Goal: Information Seeking & Learning: Check status

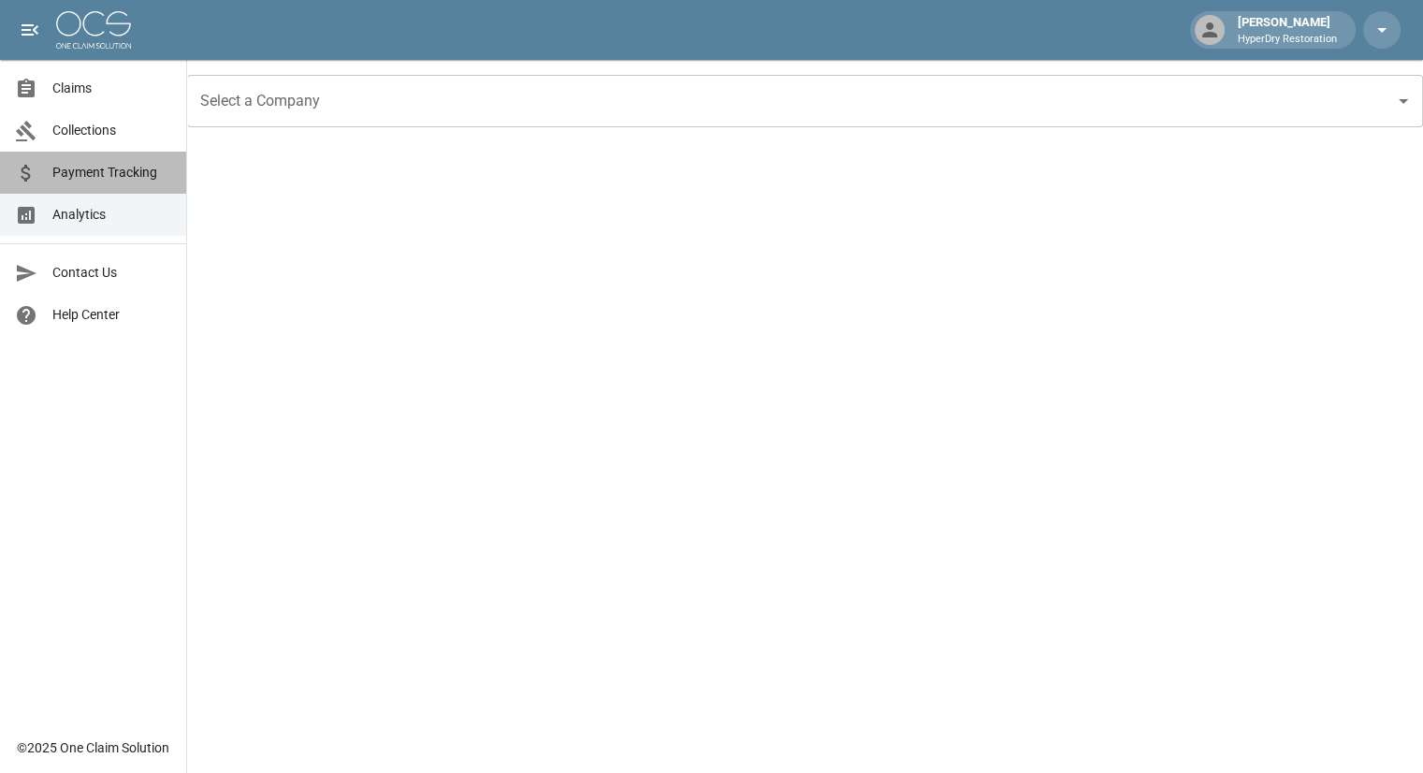
click at [103, 181] on span "Payment Tracking" at bounding box center [111, 173] width 119 height 20
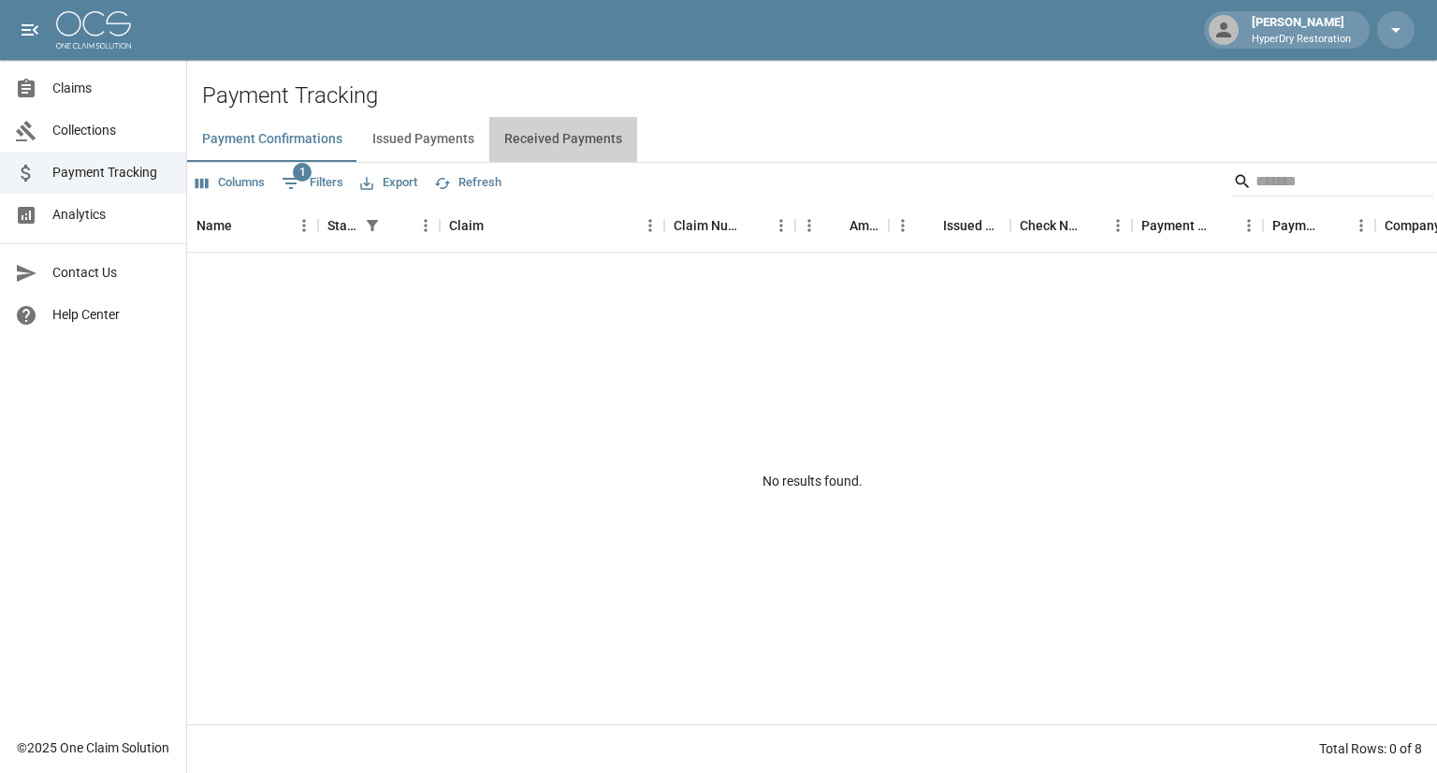
click at [589, 139] on button "Received Payments" at bounding box center [563, 139] width 148 height 45
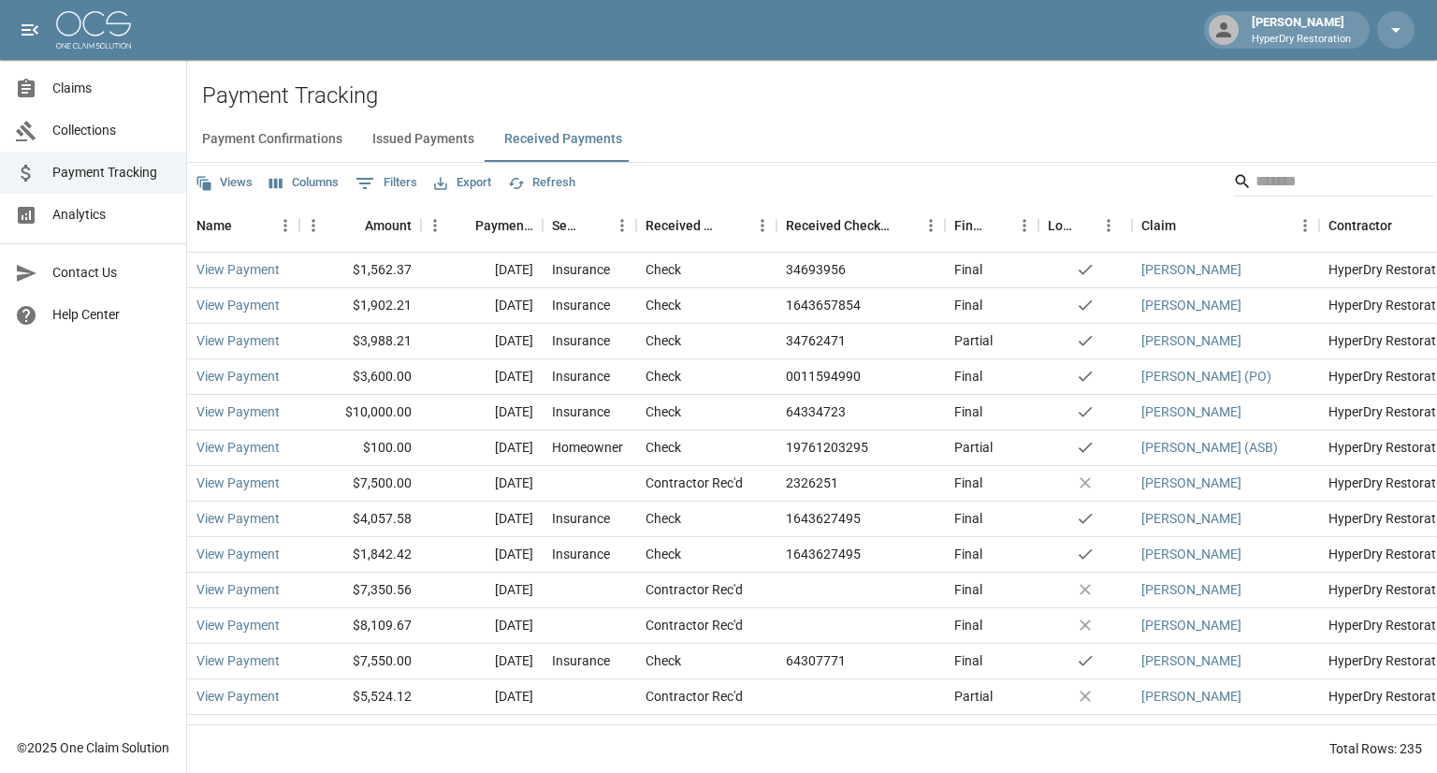
click at [116, 128] on span "Collections" at bounding box center [111, 131] width 119 height 20
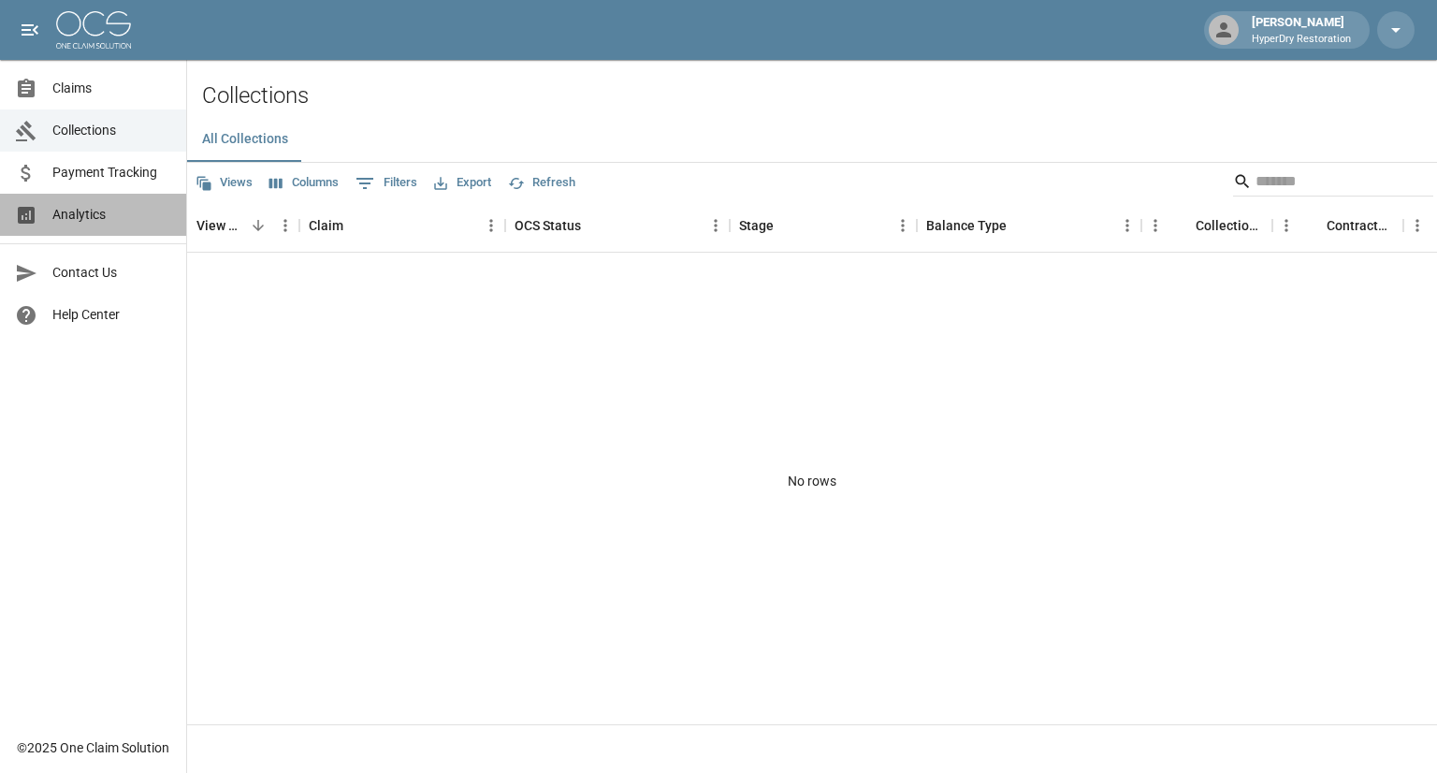
click at [88, 209] on span "Analytics" at bounding box center [111, 215] width 119 height 20
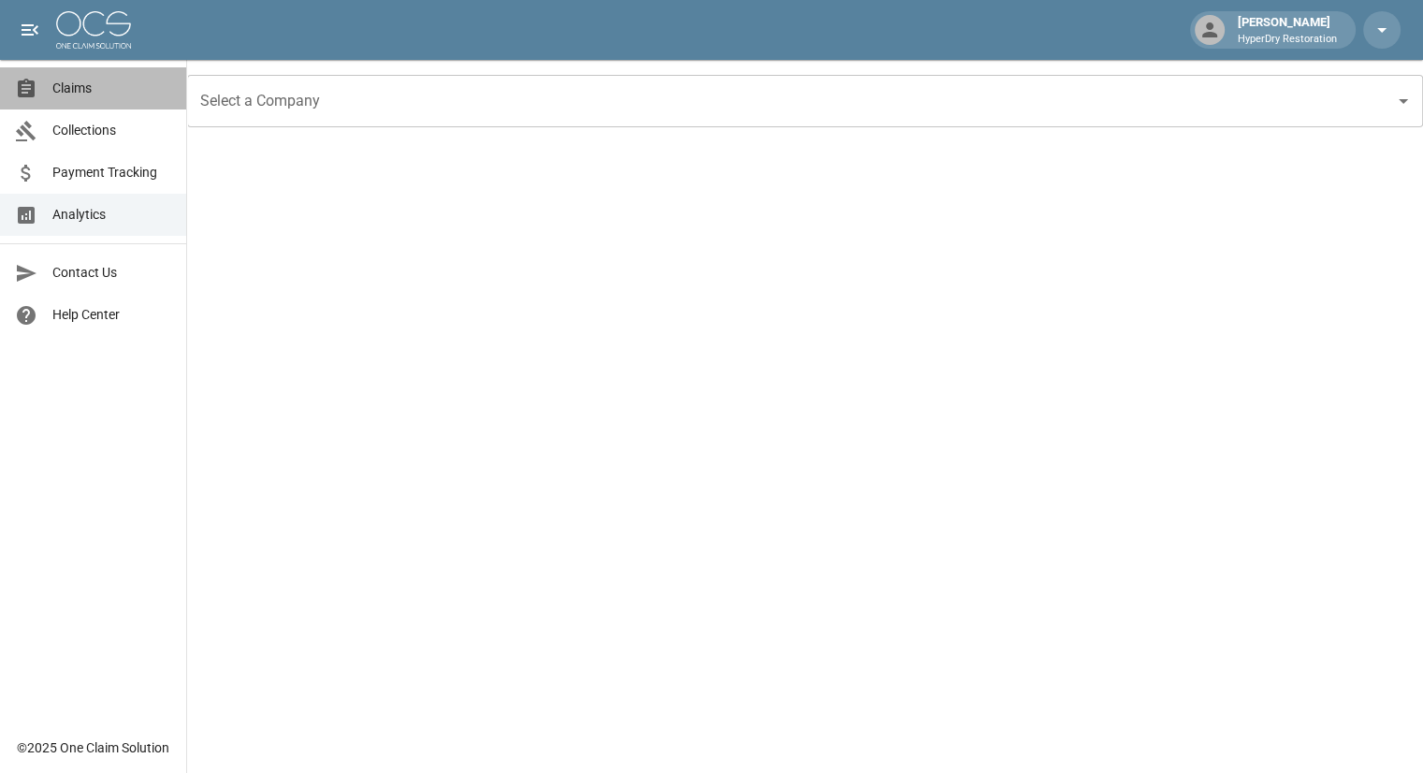
click at [113, 87] on span "Claims" at bounding box center [111, 89] width 119 height 20
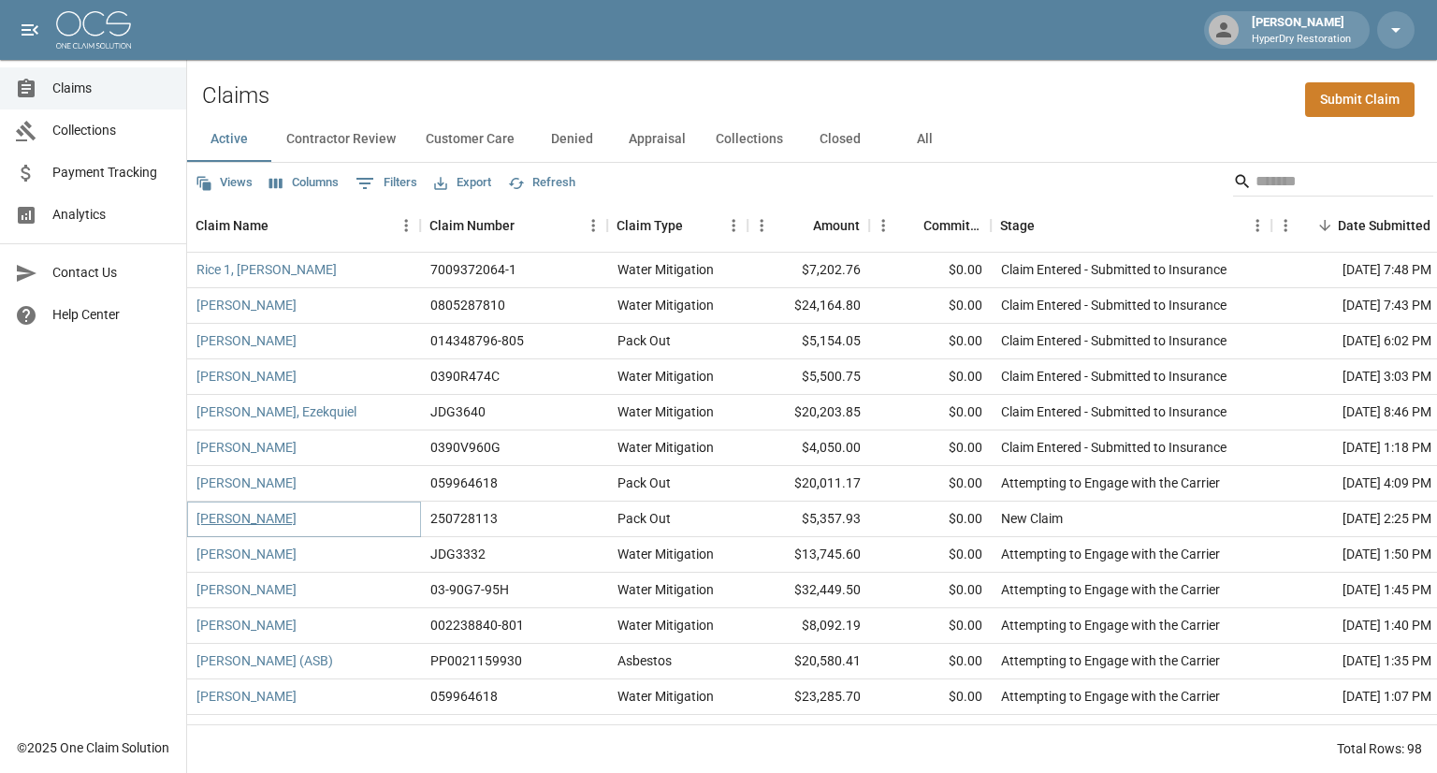
click at [269, 515] on link "[PERSON_NAME]" at bounding box center [246, 518] width 100 height 19
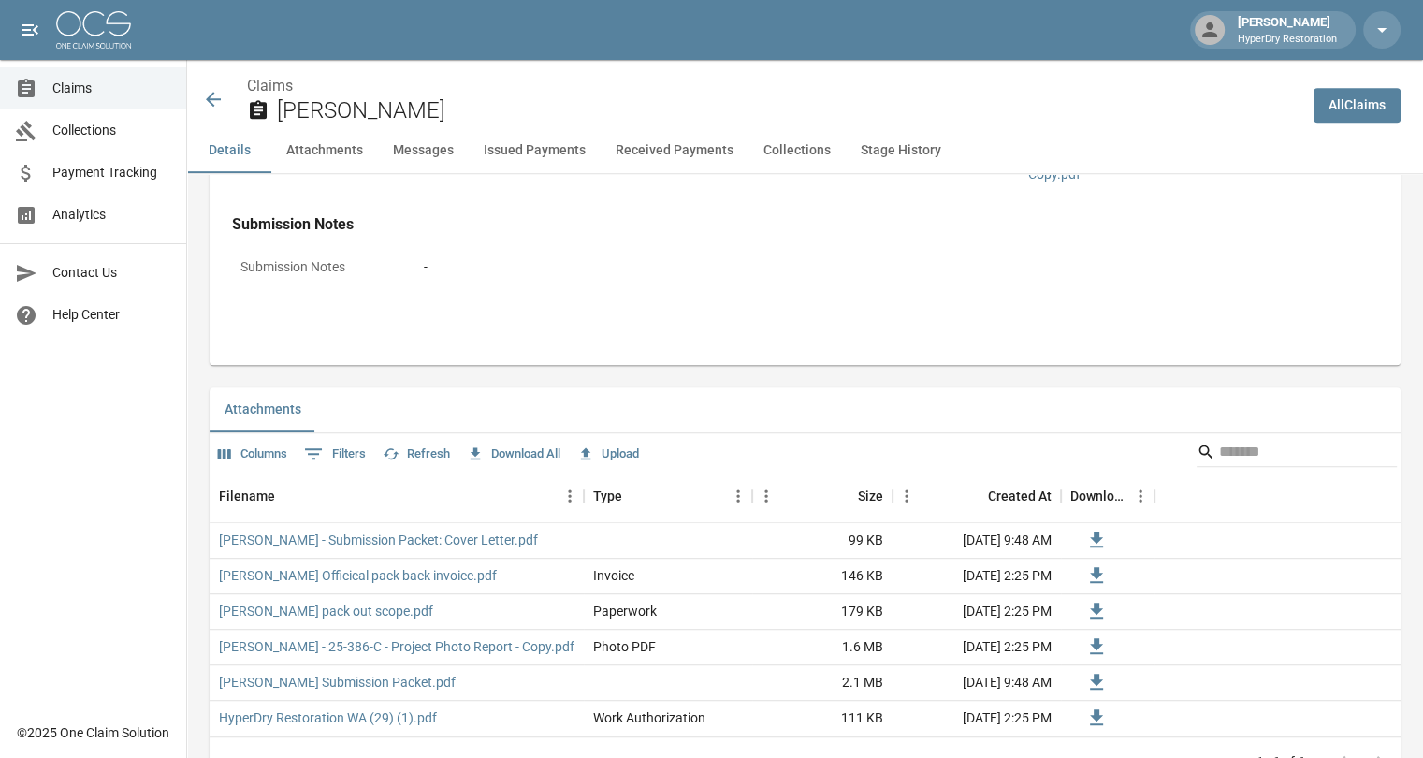
scroll to position [949, 0]
click at [217, 102] on icon at bounding box center [213, 99] width 22 height 22
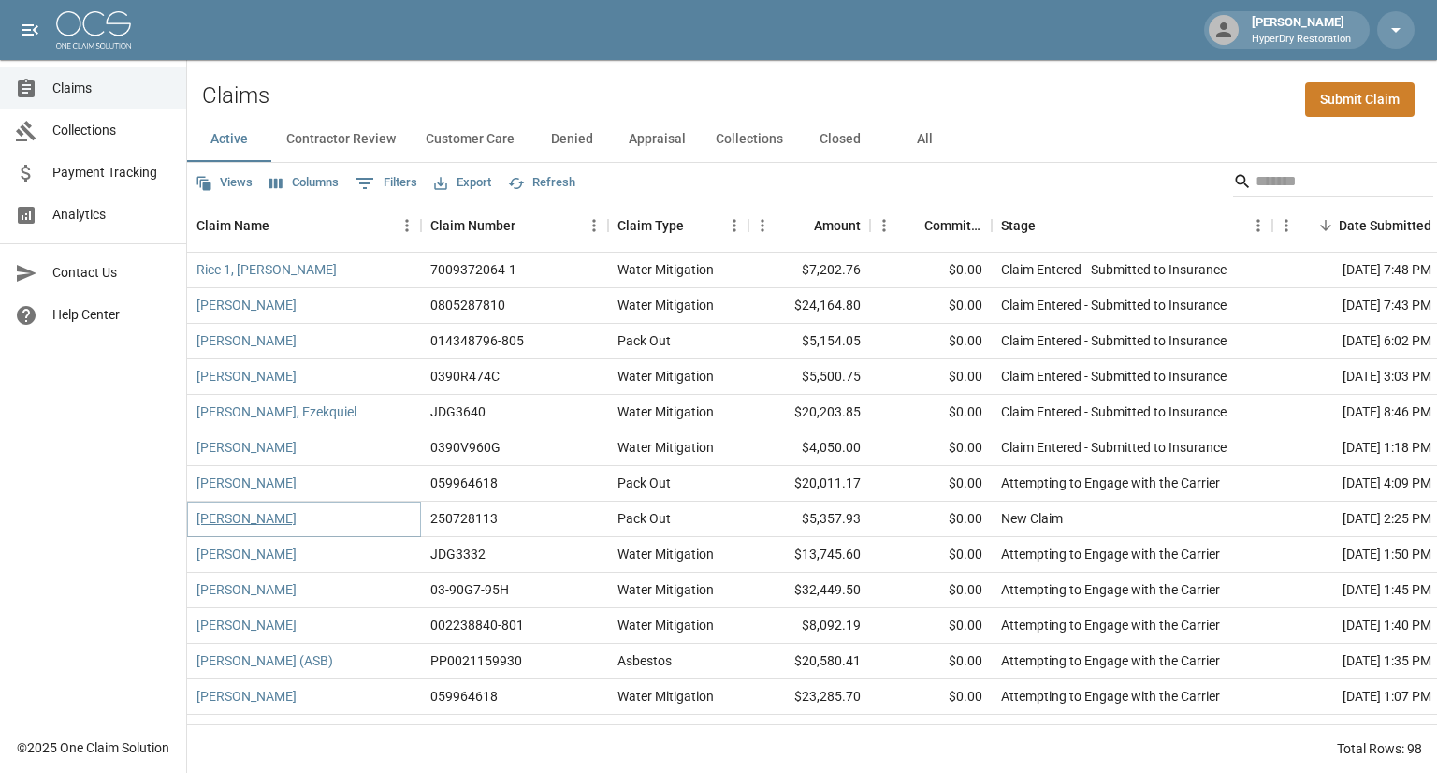
click at [272, 517] on link "[PERSON_NAME]" at bounding box center [246, 518] width 100 height 19
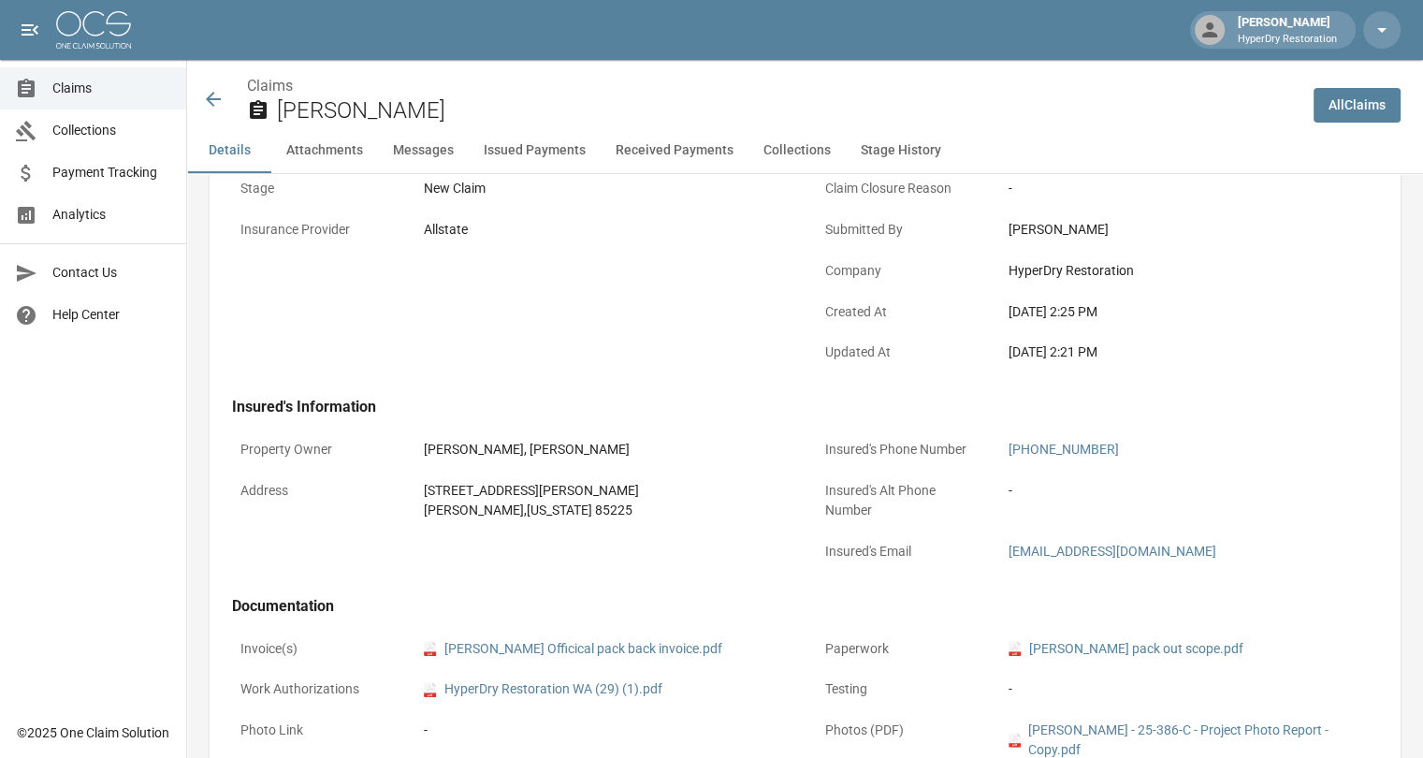
scroll to position [371, 0]
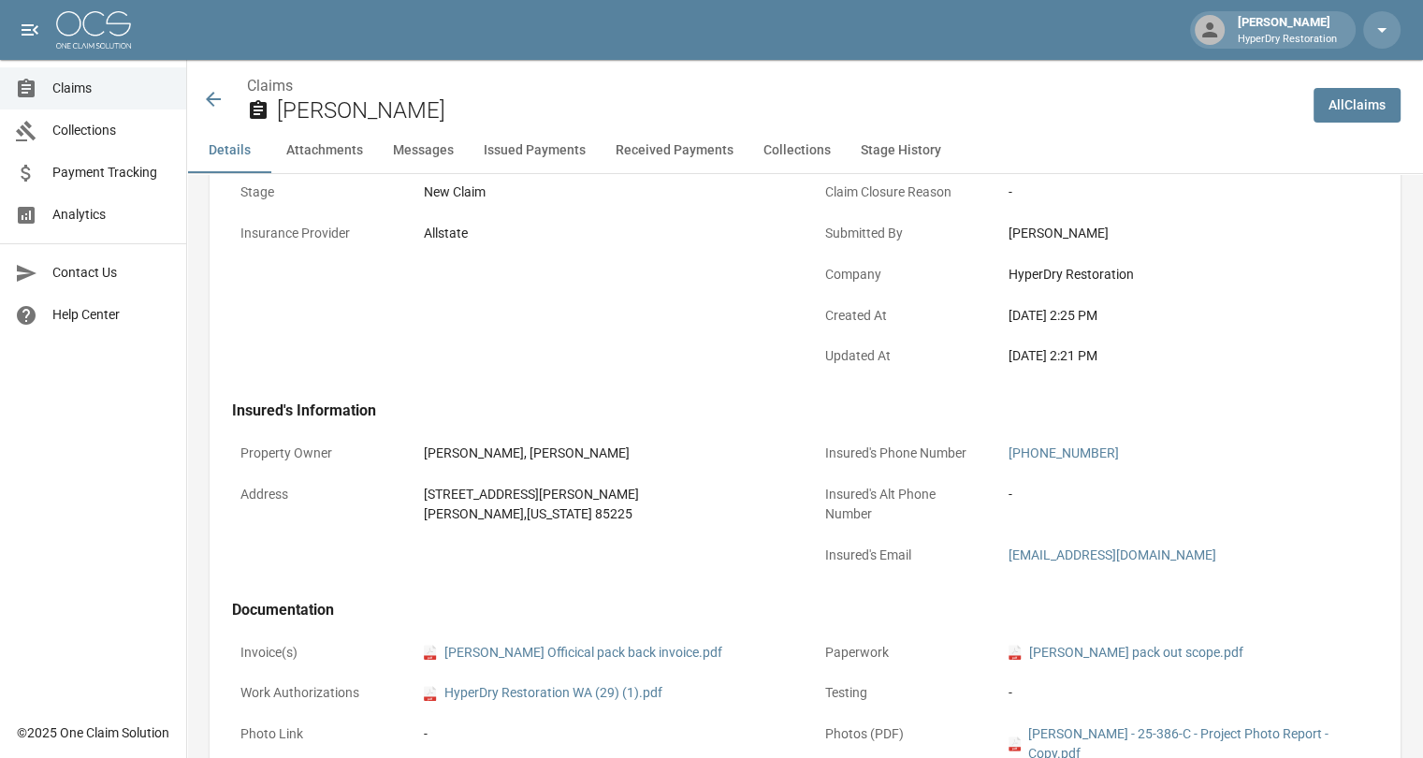
click at [209, 94] on icon at bounding box center [213, 99] width 22 height 22
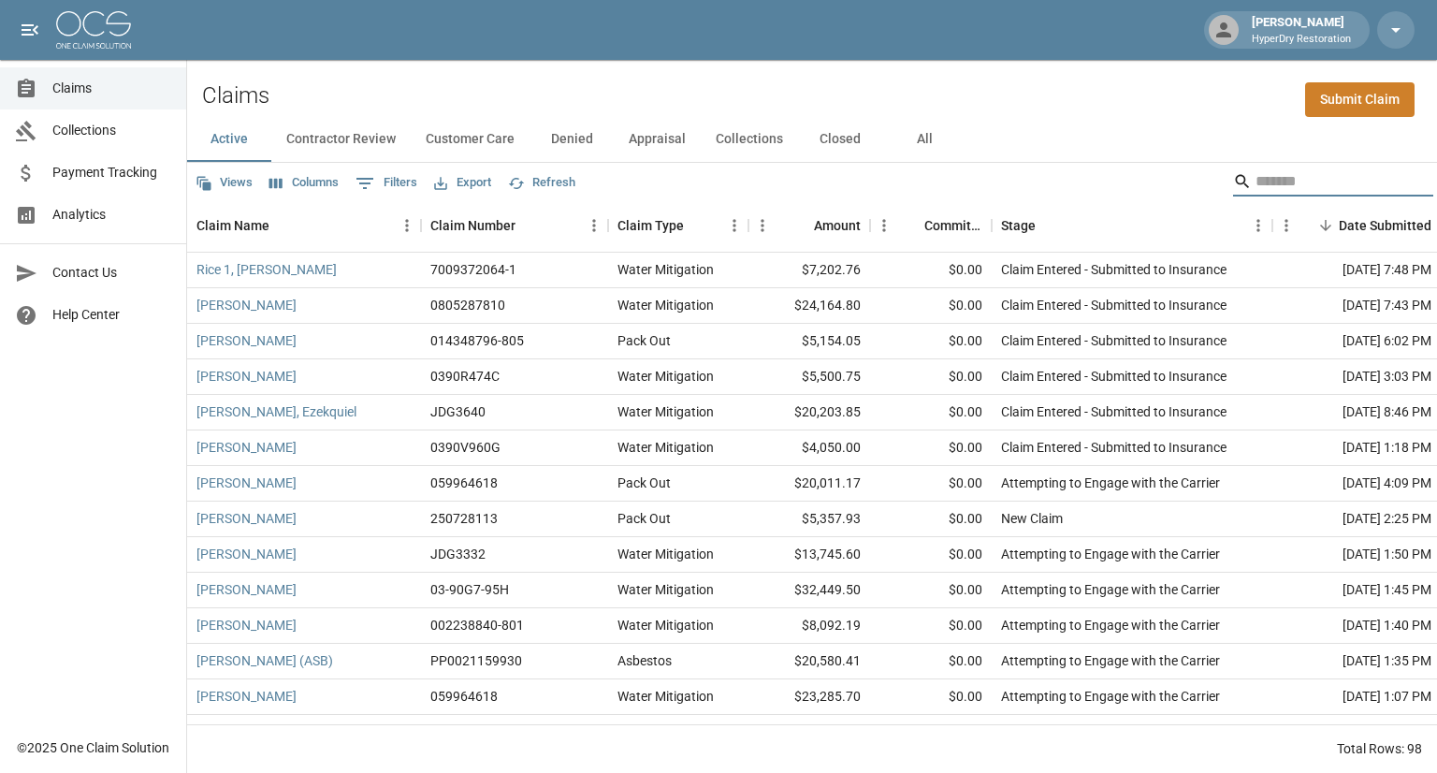
click at [1265, 169] on input "Search" at bounding box center [1331, 182] width 150 height 30
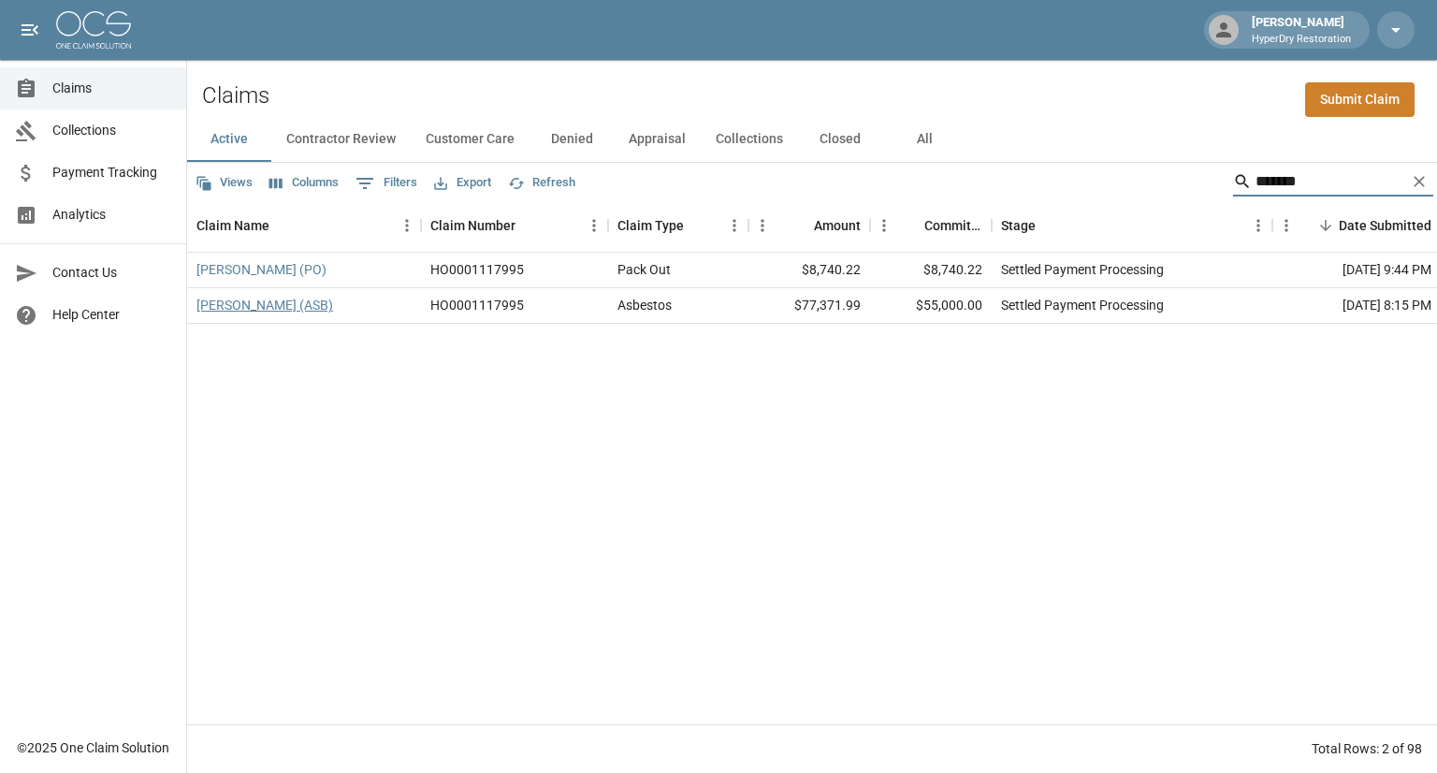
type input "******"
click at [281, 308] on link "[PERSON_NAME] (ASB)" at bounding box center [264, 305] width 137 height 19
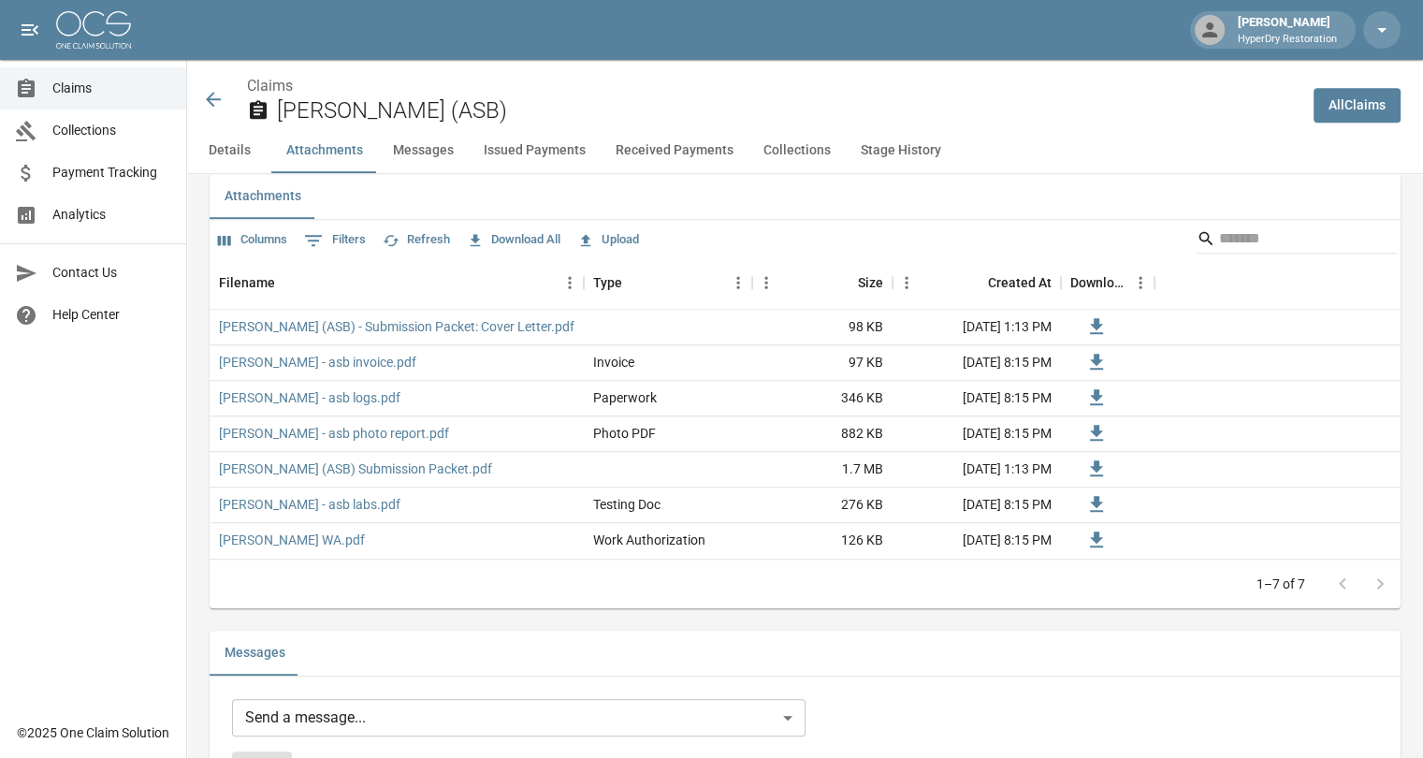
scroll to position [1147, 0]
click at [537, 155] on button "Issued Payments" at bounding box center [535, 150] width 132 height 45
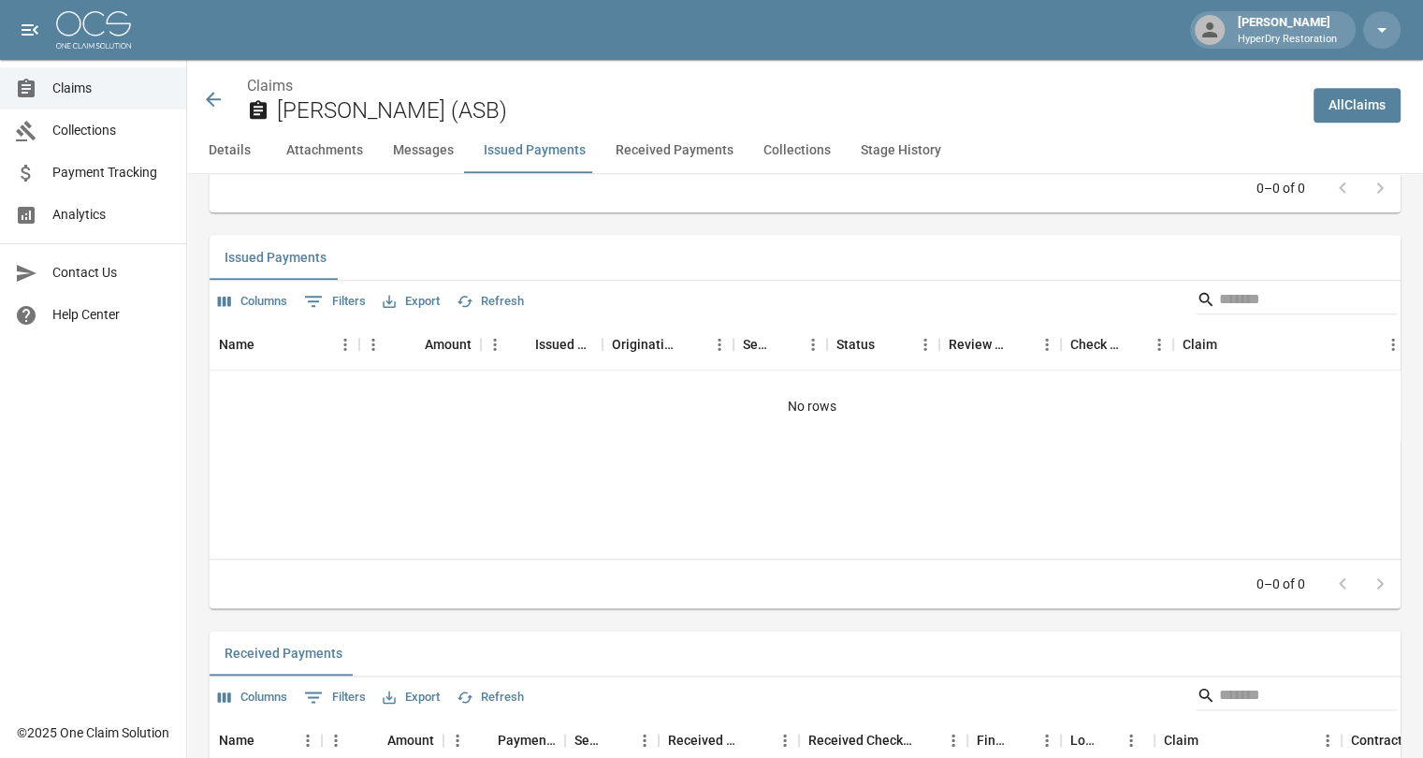
click at [695, 149] on button "Received Payments" at bounding box center [675, 150] width 148 height 45
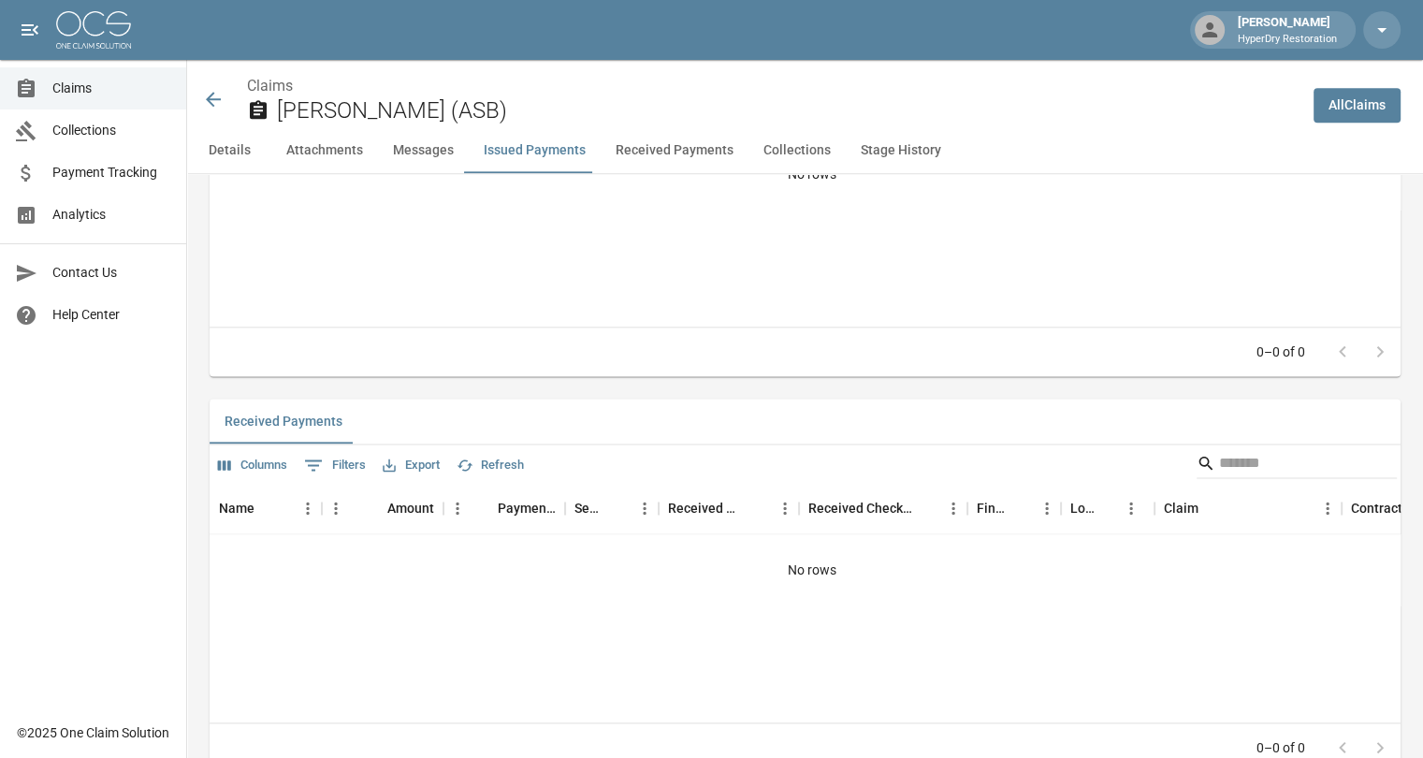
scroll to position [2467, 0]
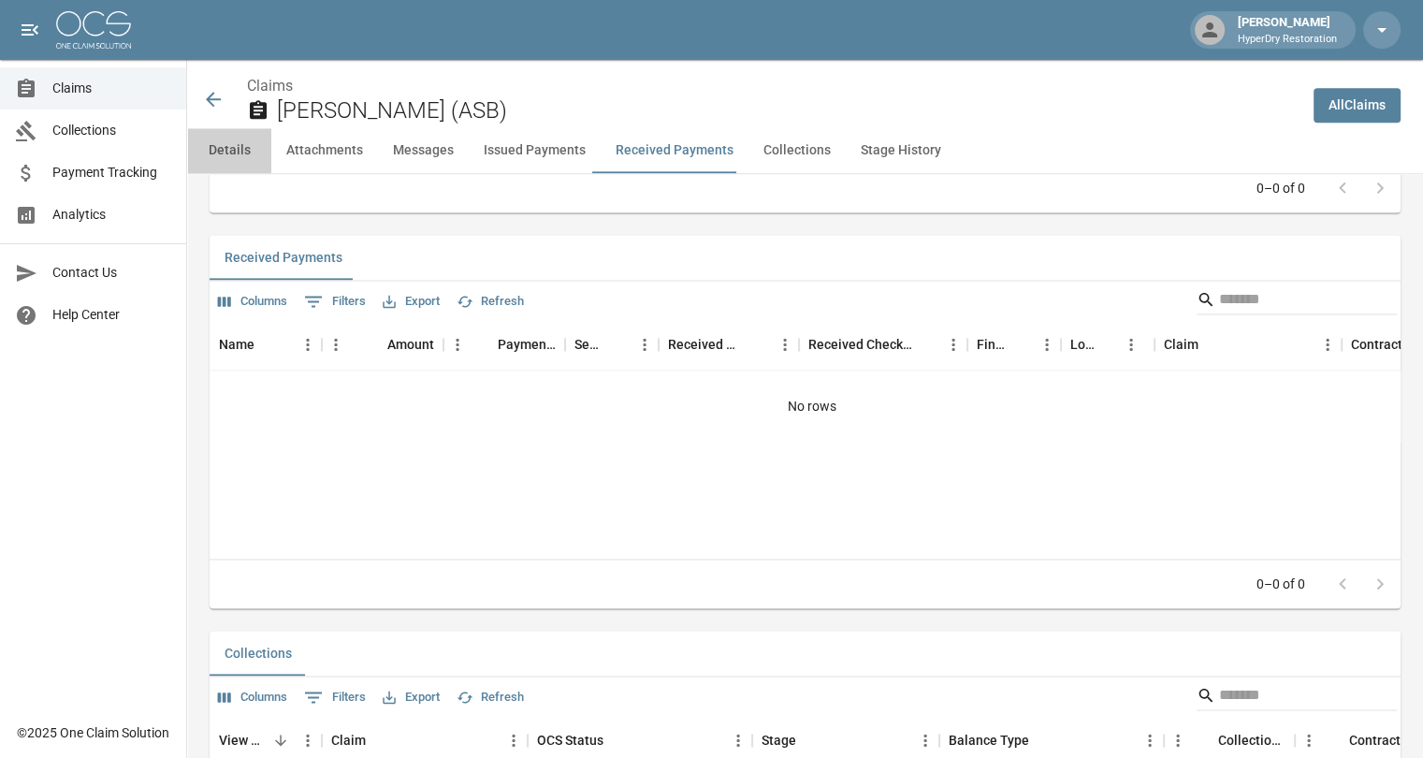
click at [235, 148] on button "Details" at bounding box center [229, 150] width 84 height 45
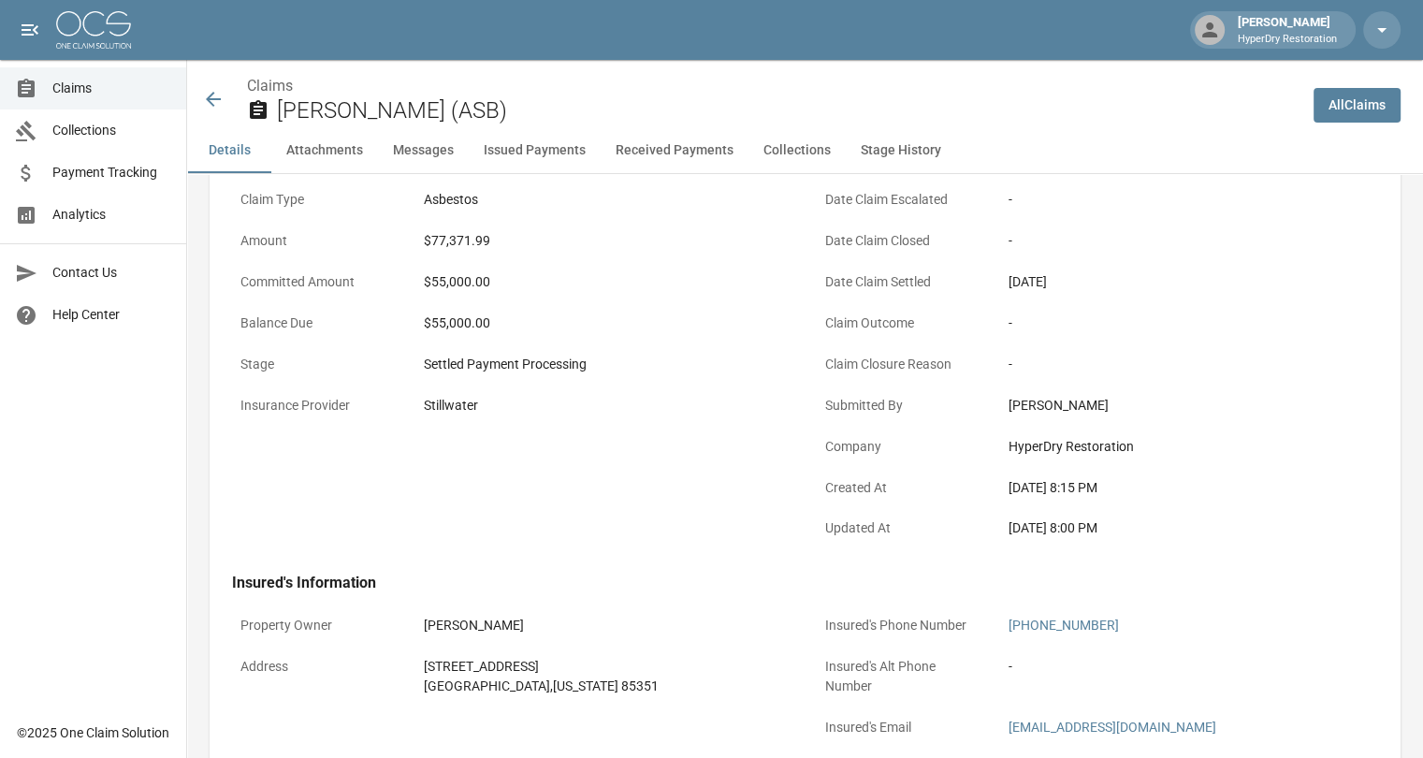
scroll to position [30, 0]
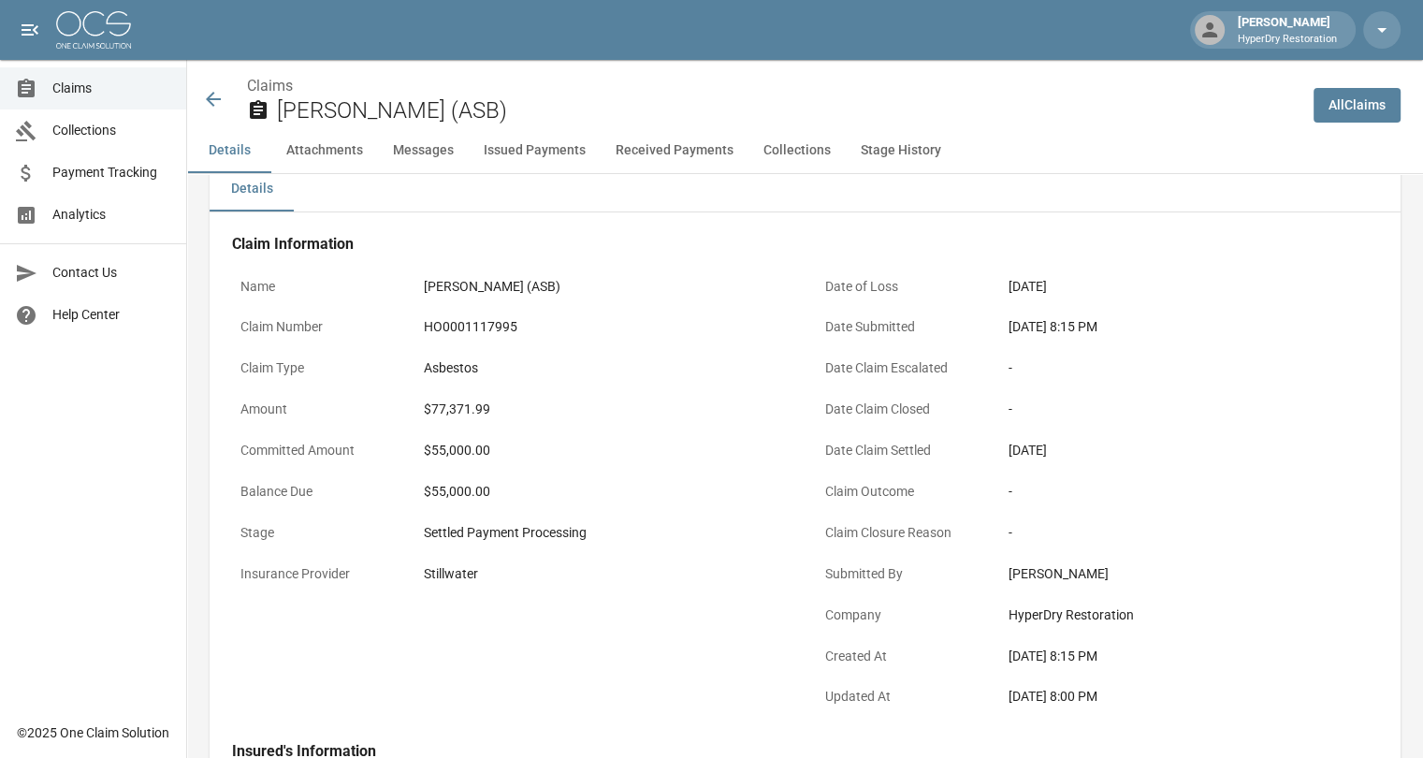
click at [214, 98] on icon at bounding box center [213, 99] width 22 height 22
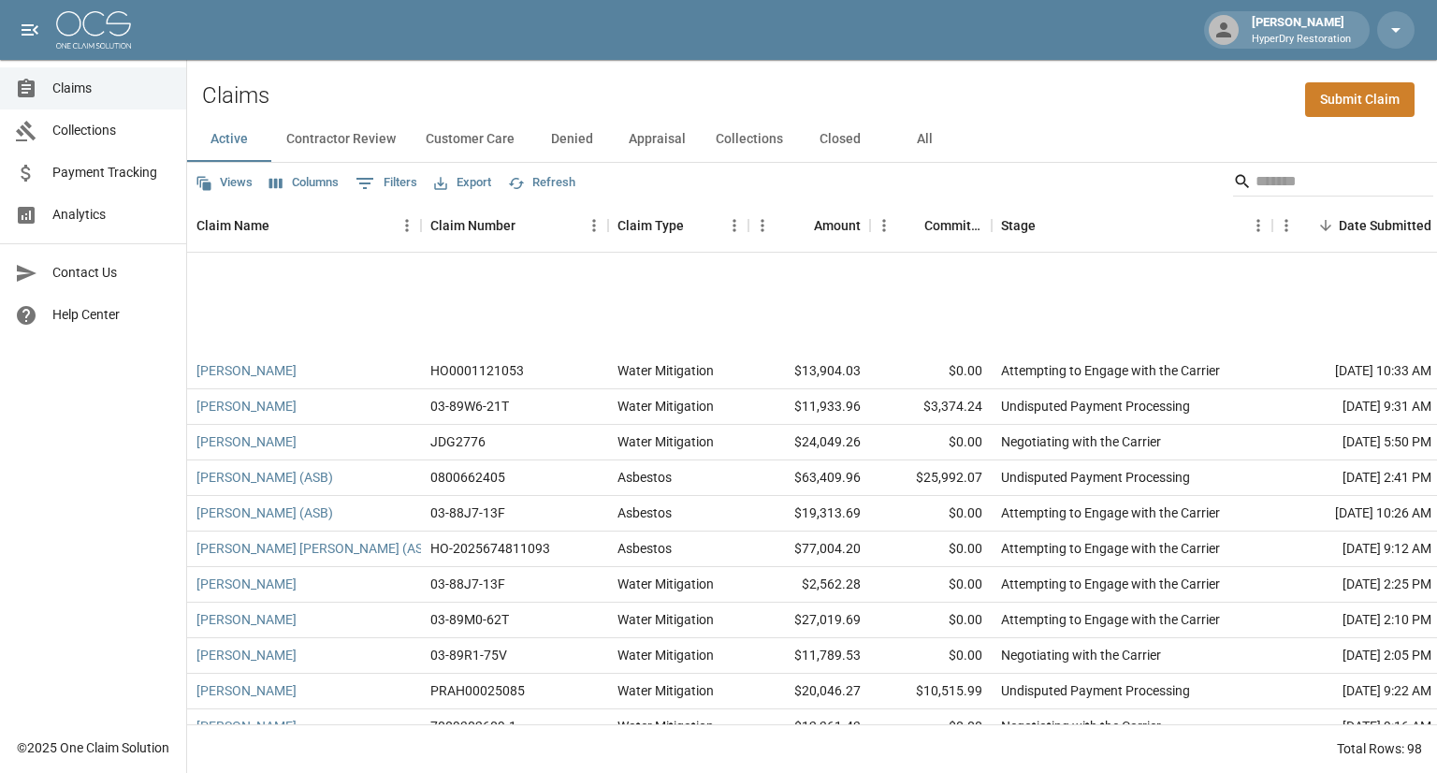
scroll to position [1556, 0]
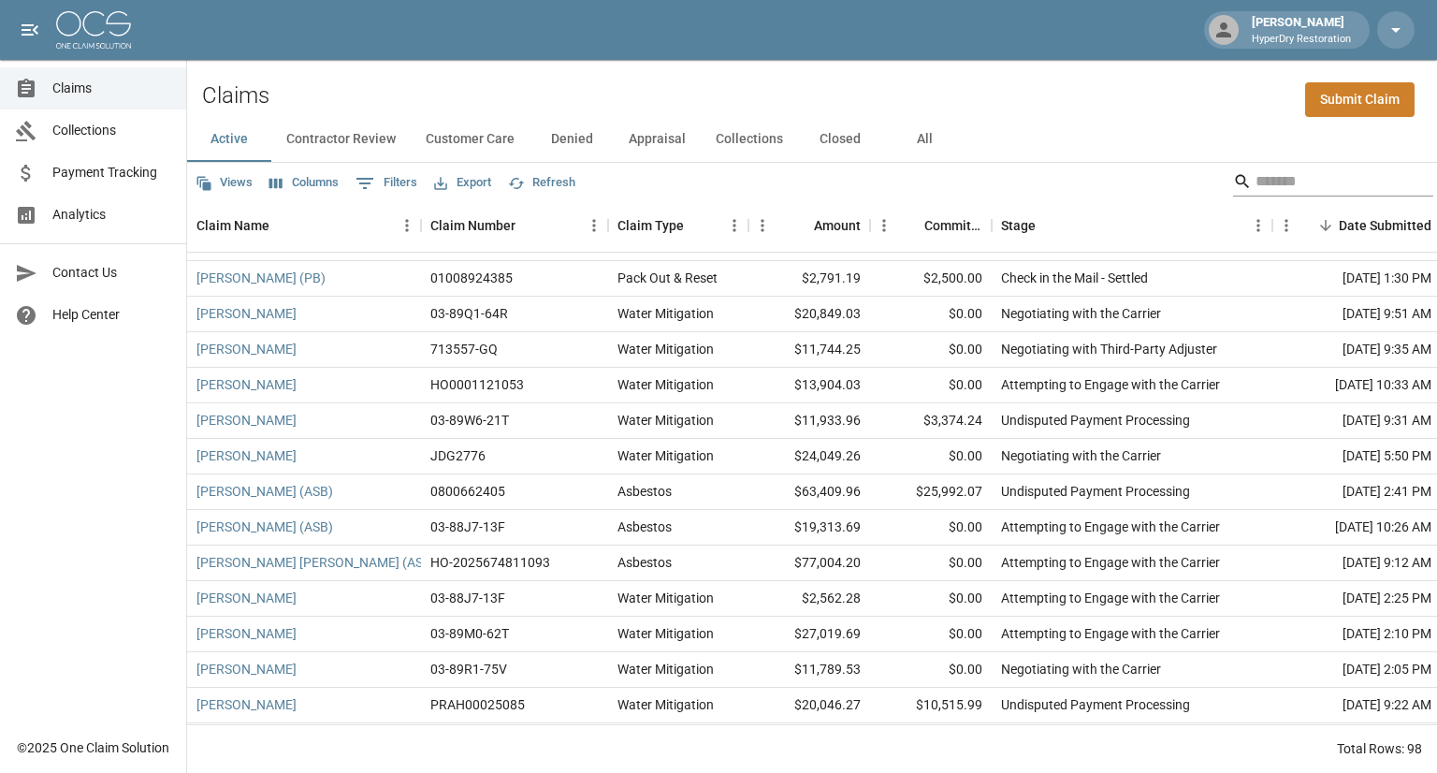
click at [1273, 191] on input "Search" at bounding box center [1331, 182] width 150 height 30
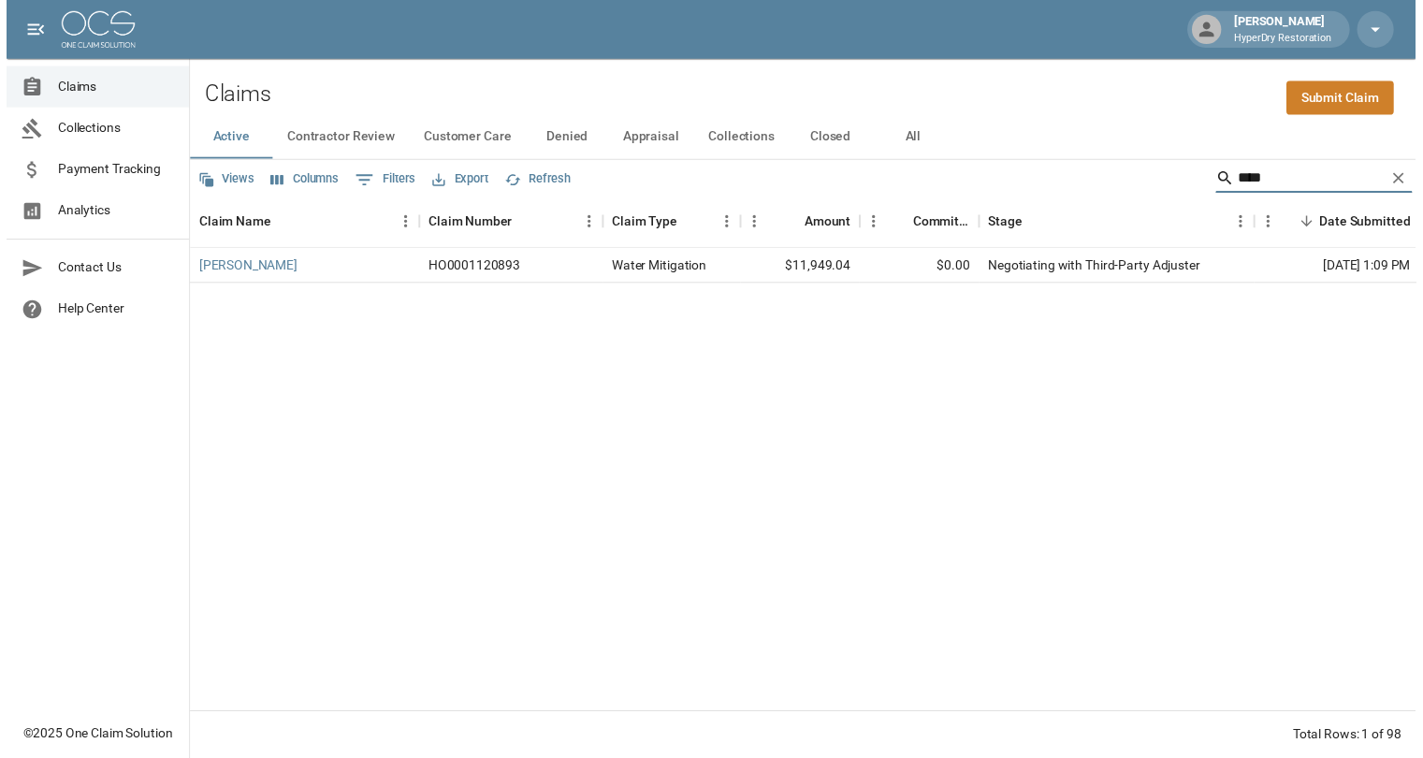
scroll to position [0, 0]
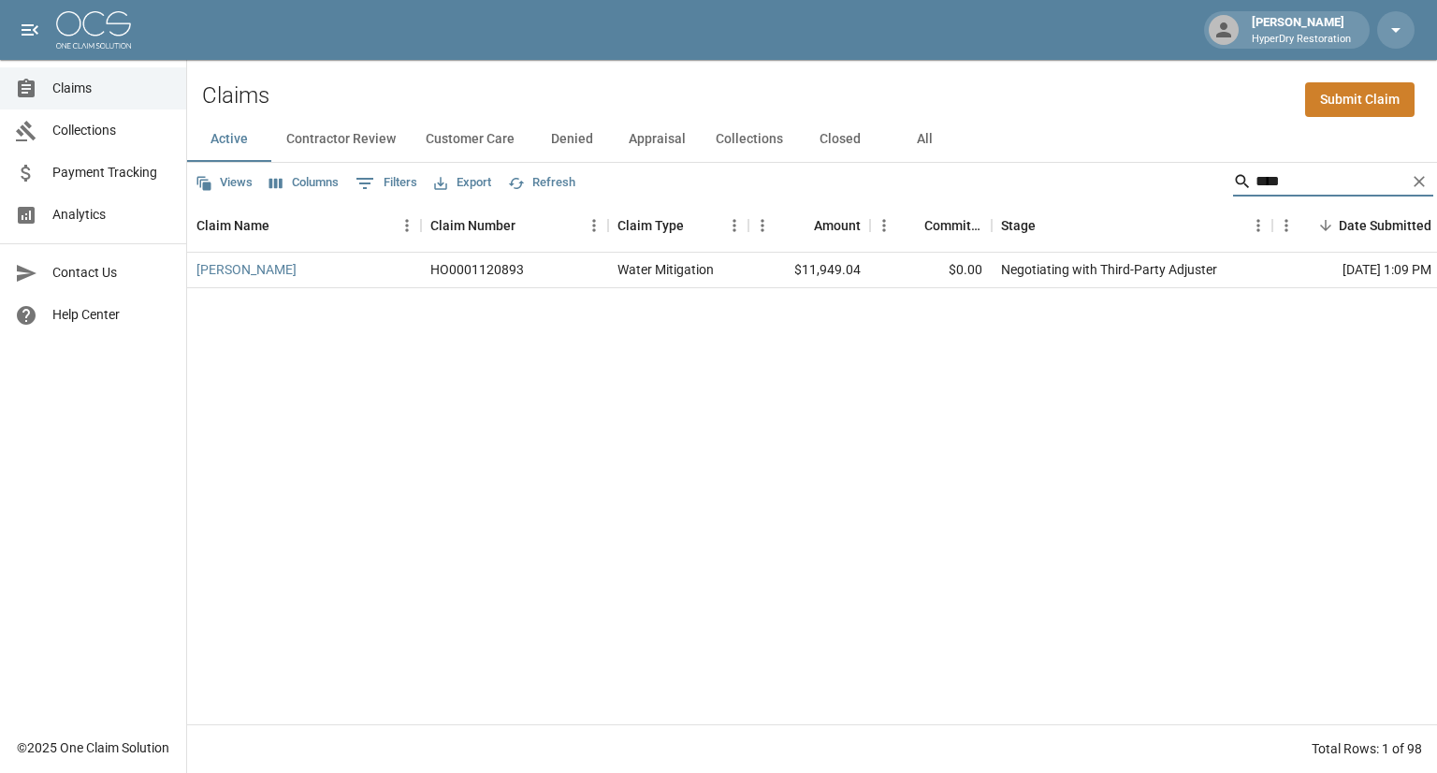
type input "****"
click at [914, 132] on button "All" at bounding box center [924, 139] width 84 height 45
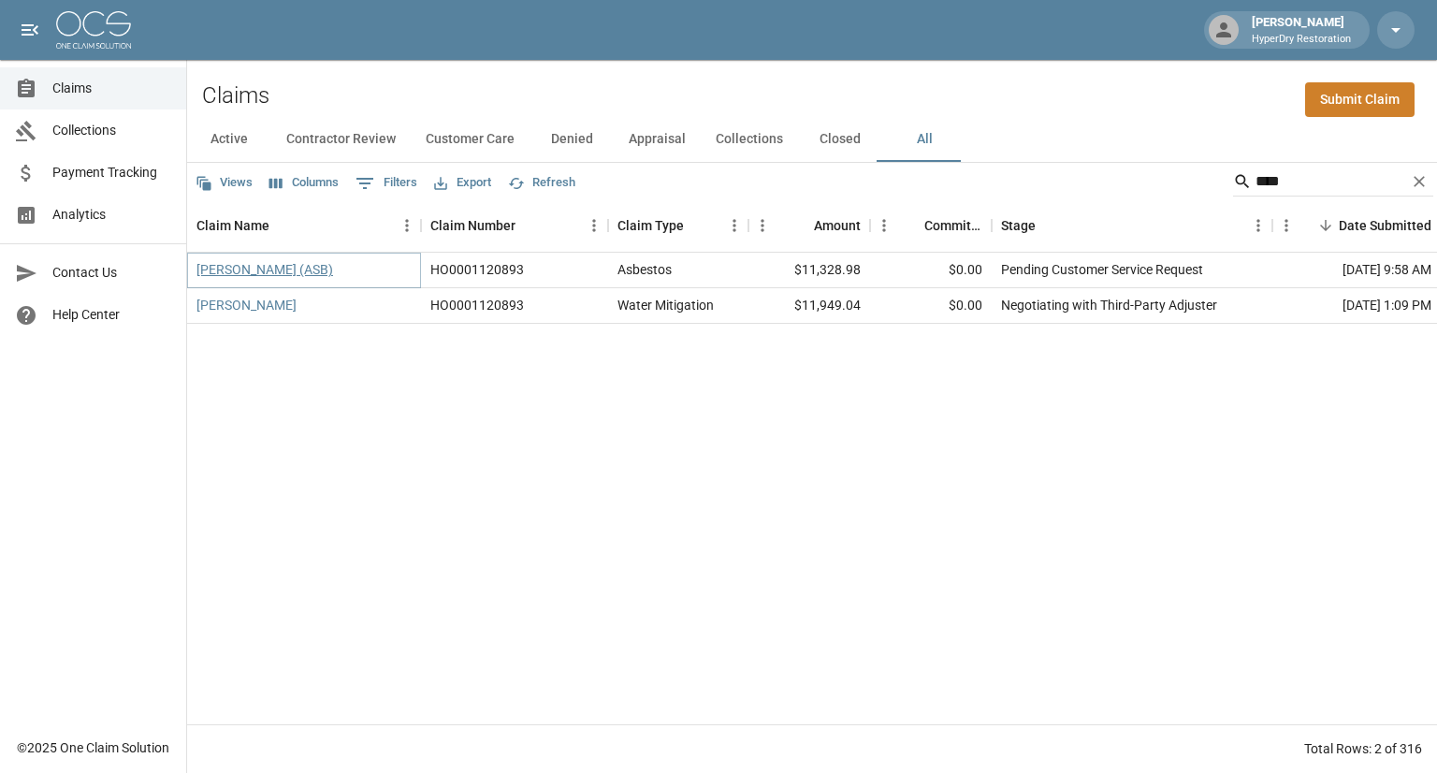
click at [244, 271] on link "[PERSON_NAME] (ASB)" at bounding box center [264, 269] width 137 height 19
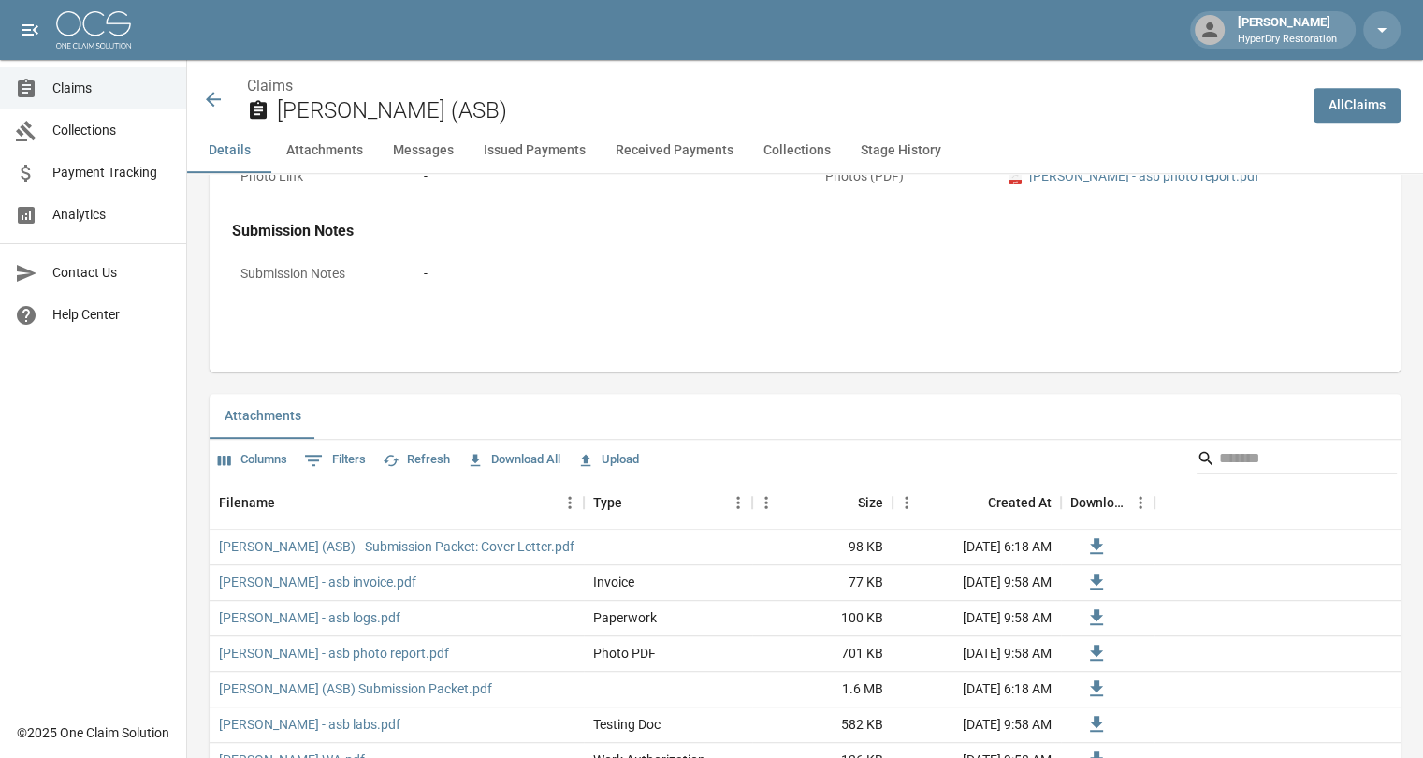
scroll to position [930, 0]
click at [553, 143] on button "Issued Payments" at bounding box center [535, 150] width 132 height 45
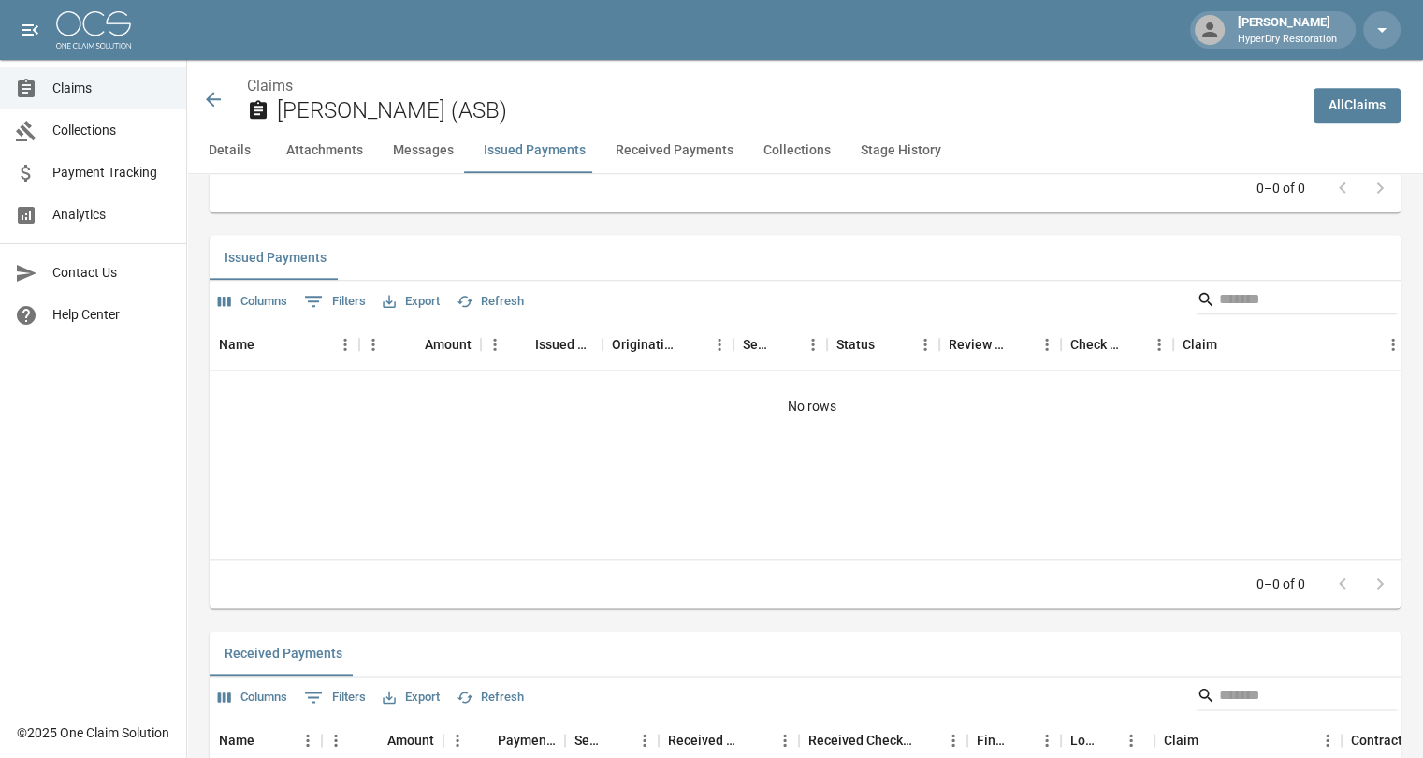
click at [672, 140] on button "Received Payments" at bounding box center [675, 150] width 148 height 45
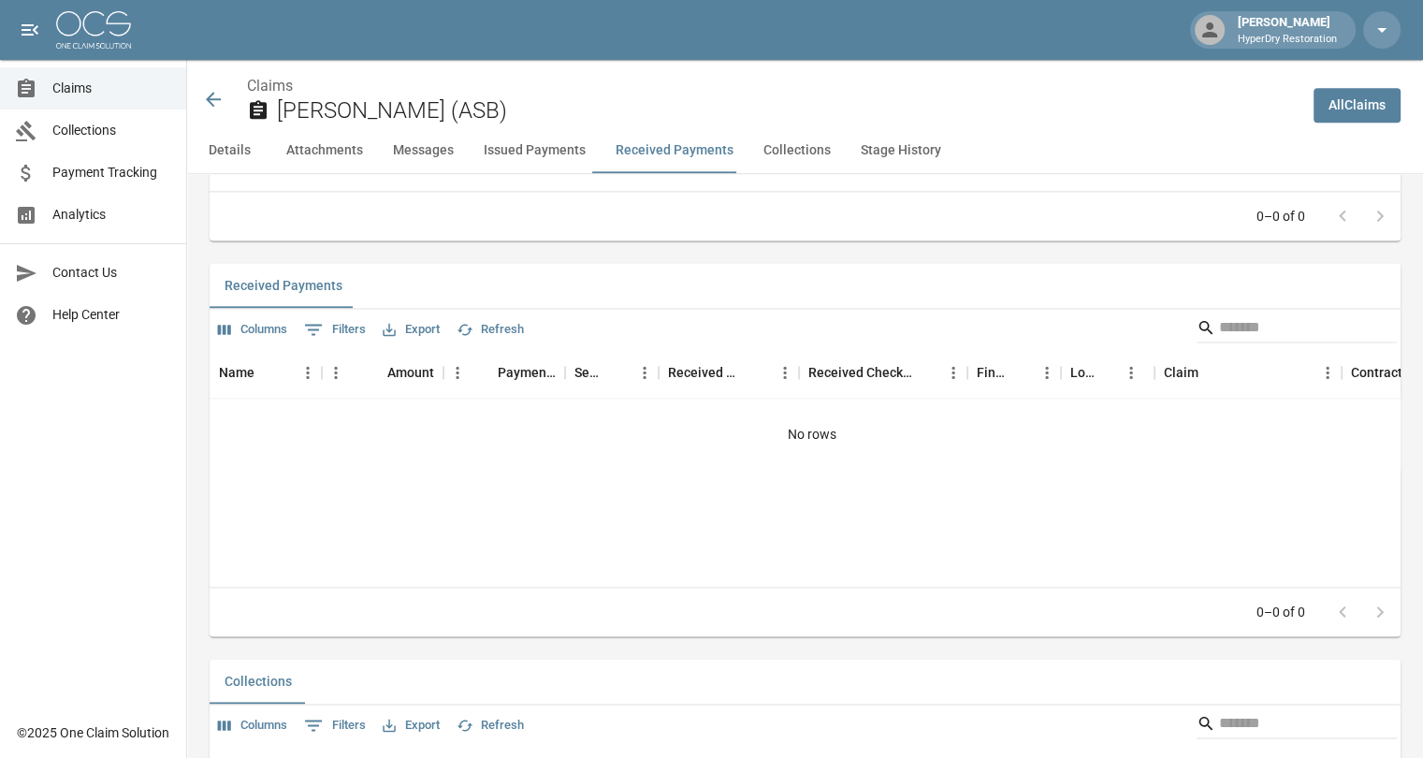
scroll to position [2467, 0]
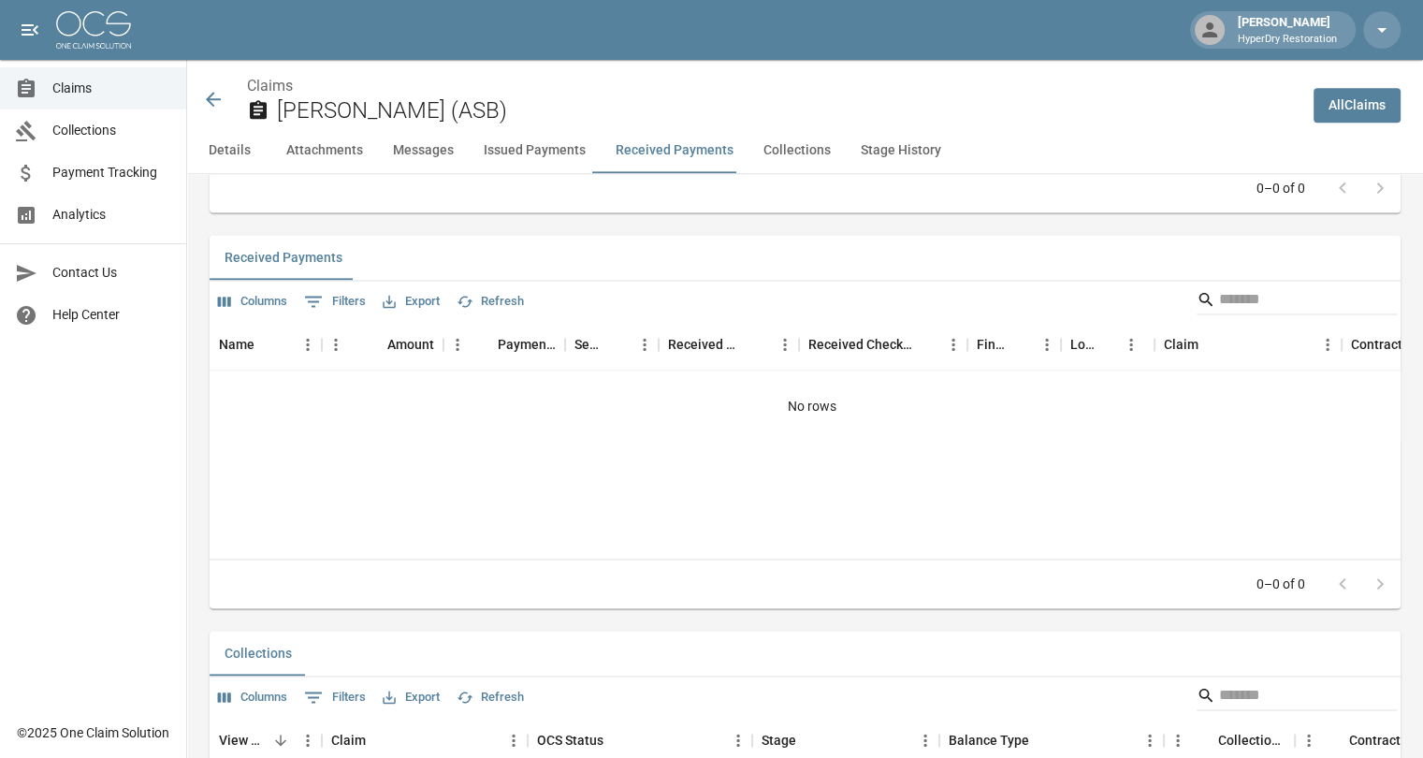
click at [227, 145] on button "Details" at bounding box center [229, 150] width 84 height 45
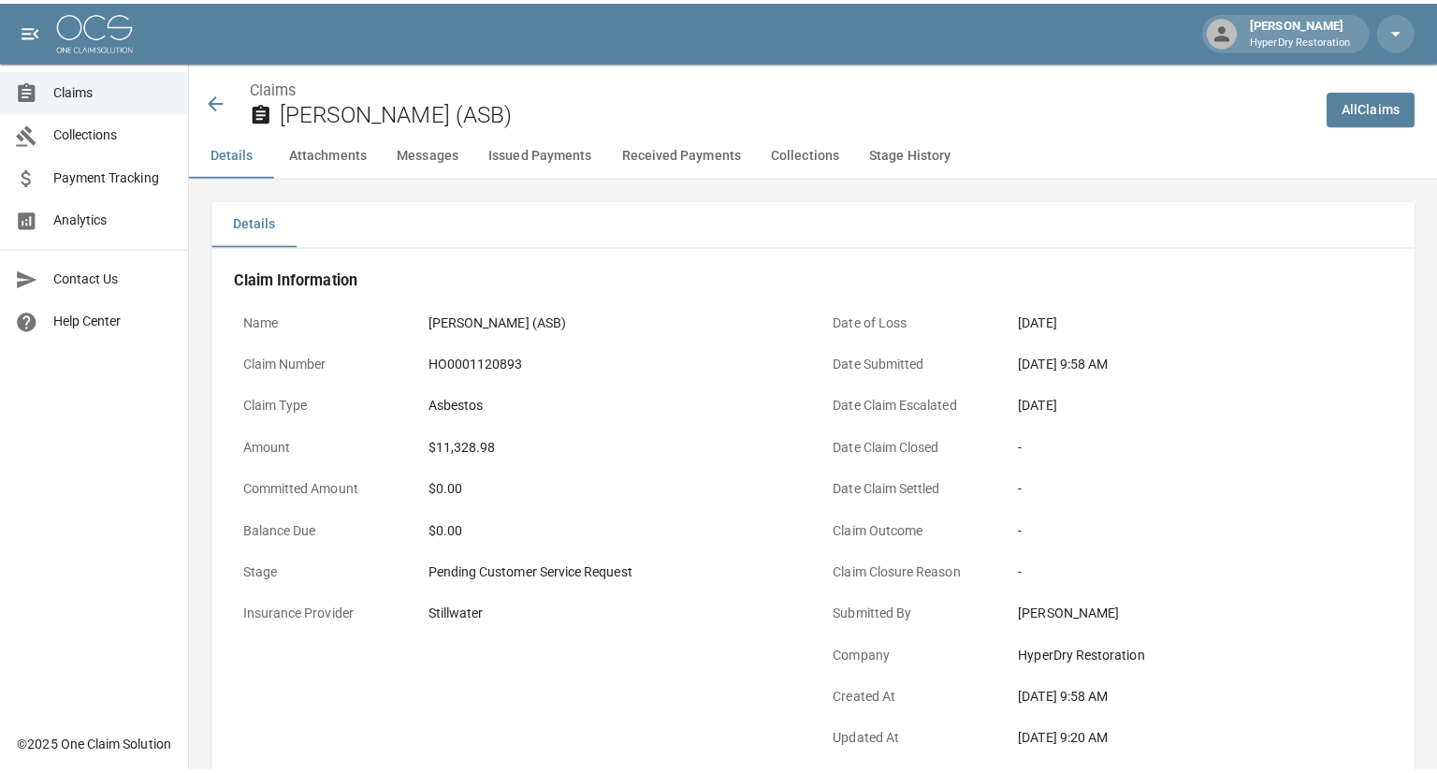
scroll to position [0, 0]
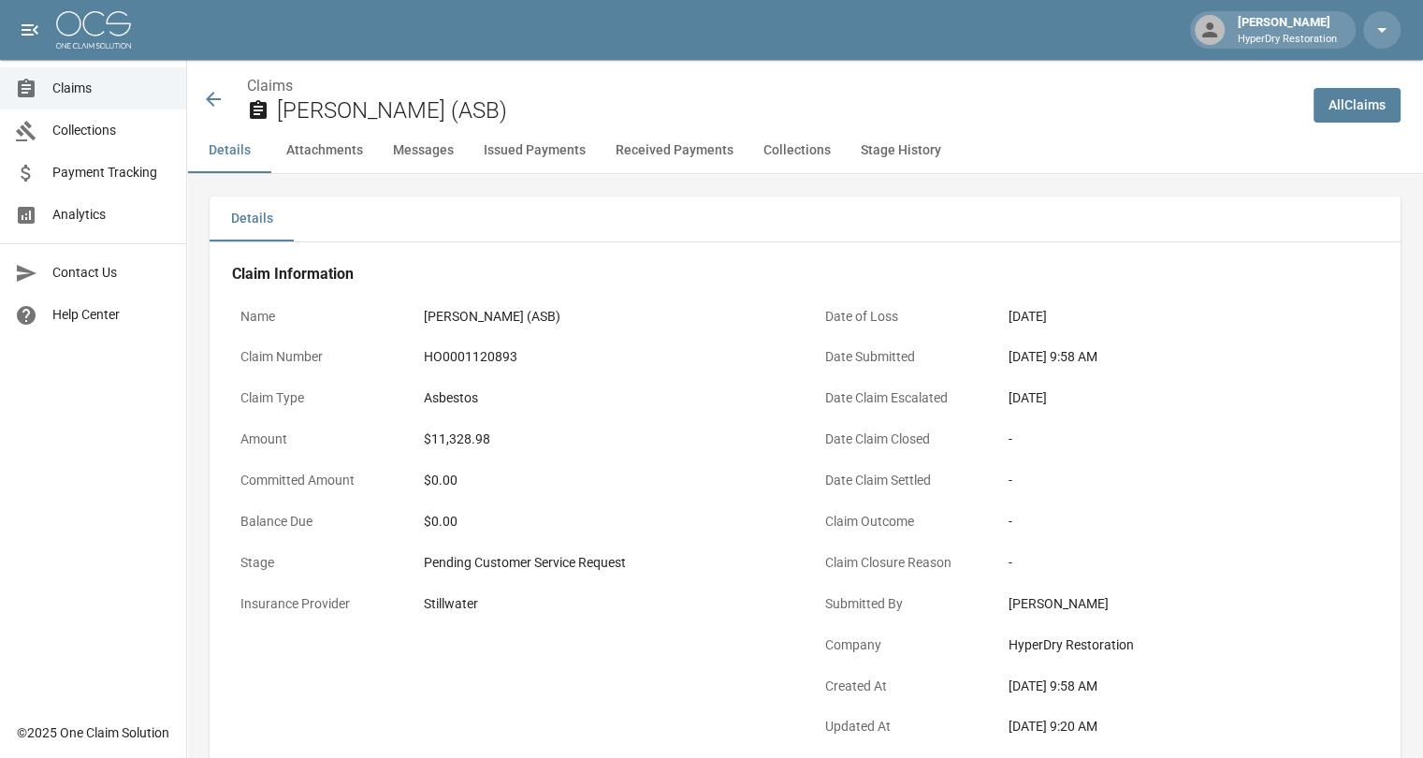
click at [216, 95] on icon at bounding box center [213, 99] width 22 height 22
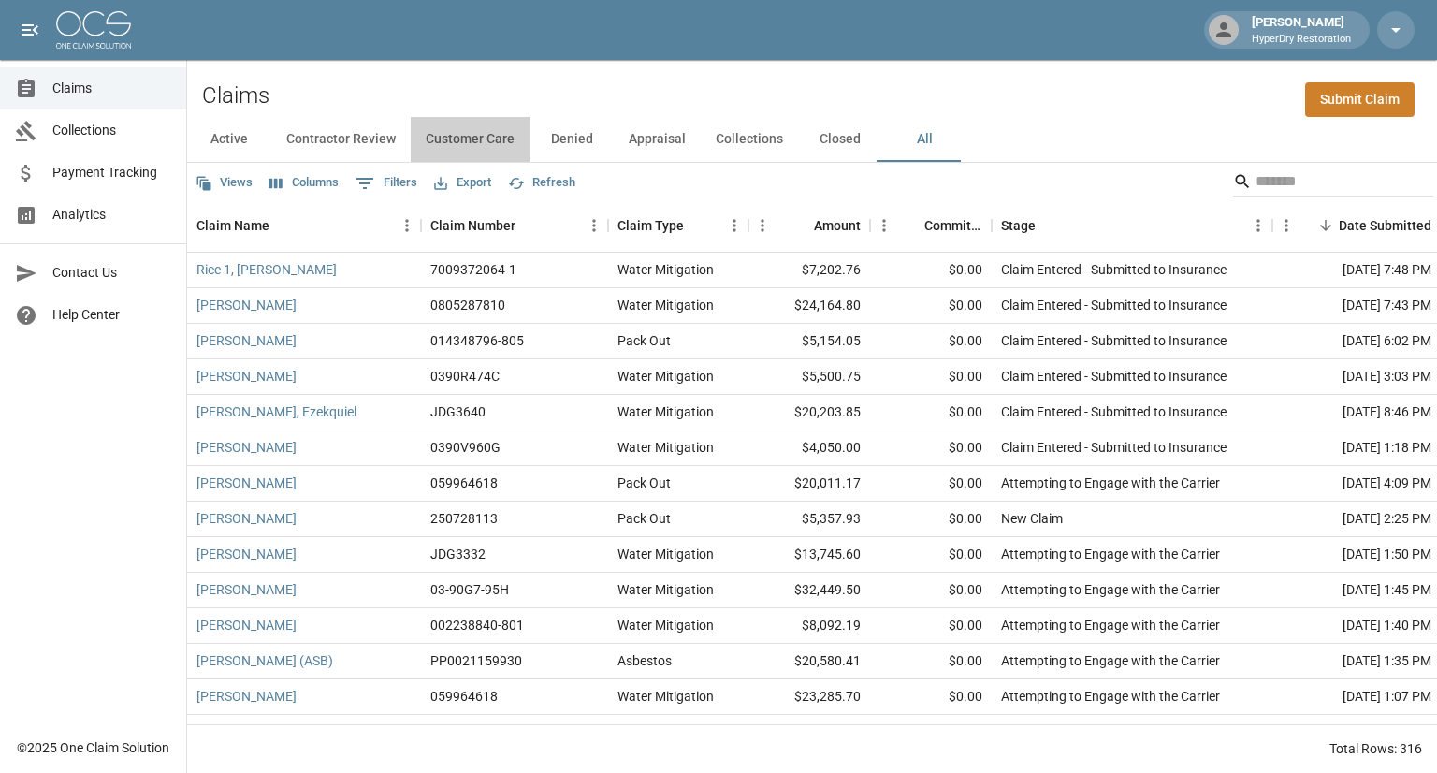
click at [478, 138] on button "Customer Care" at bounding box center [470, 139] width 119 height 45
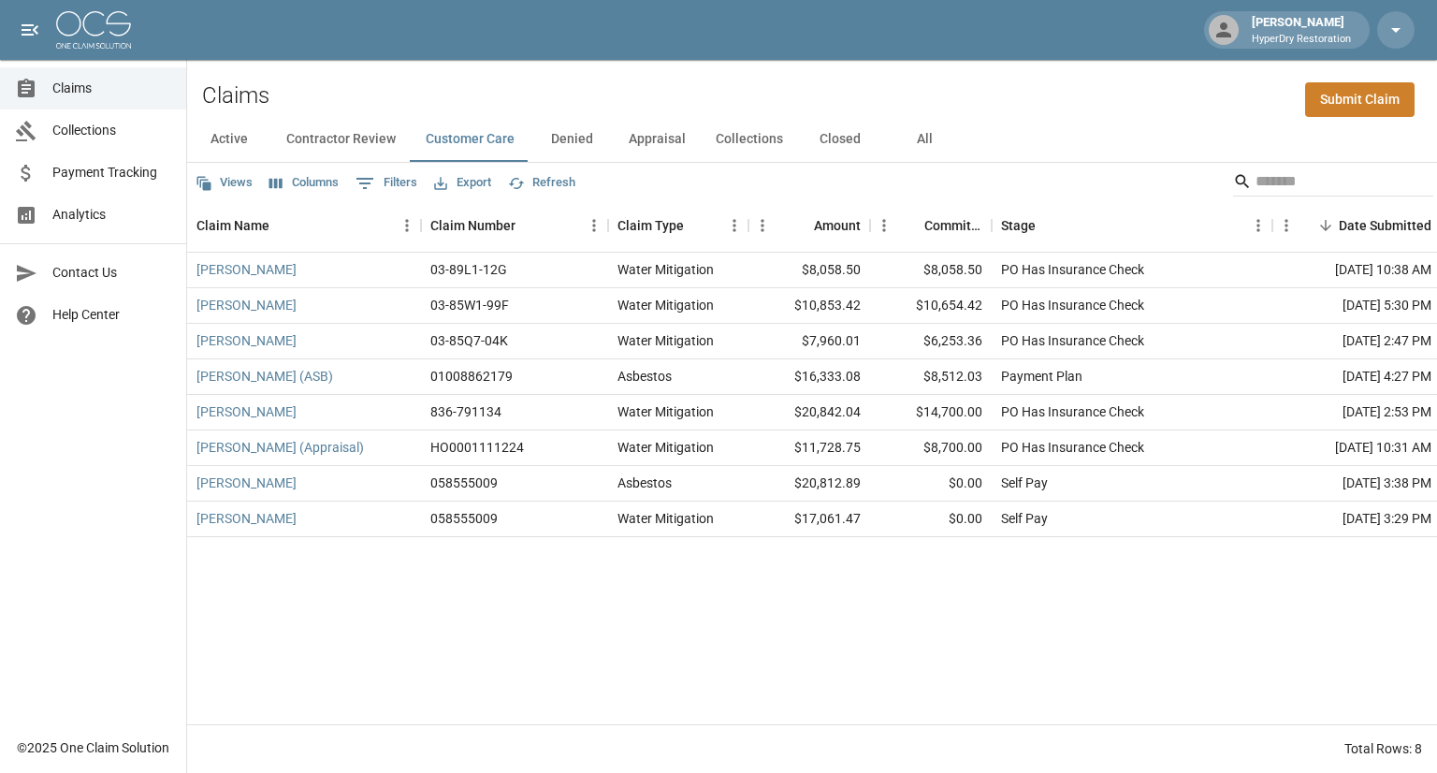
click at [97, 124] on span "Collections" at bounding box center [111, 131] width 119 height 20
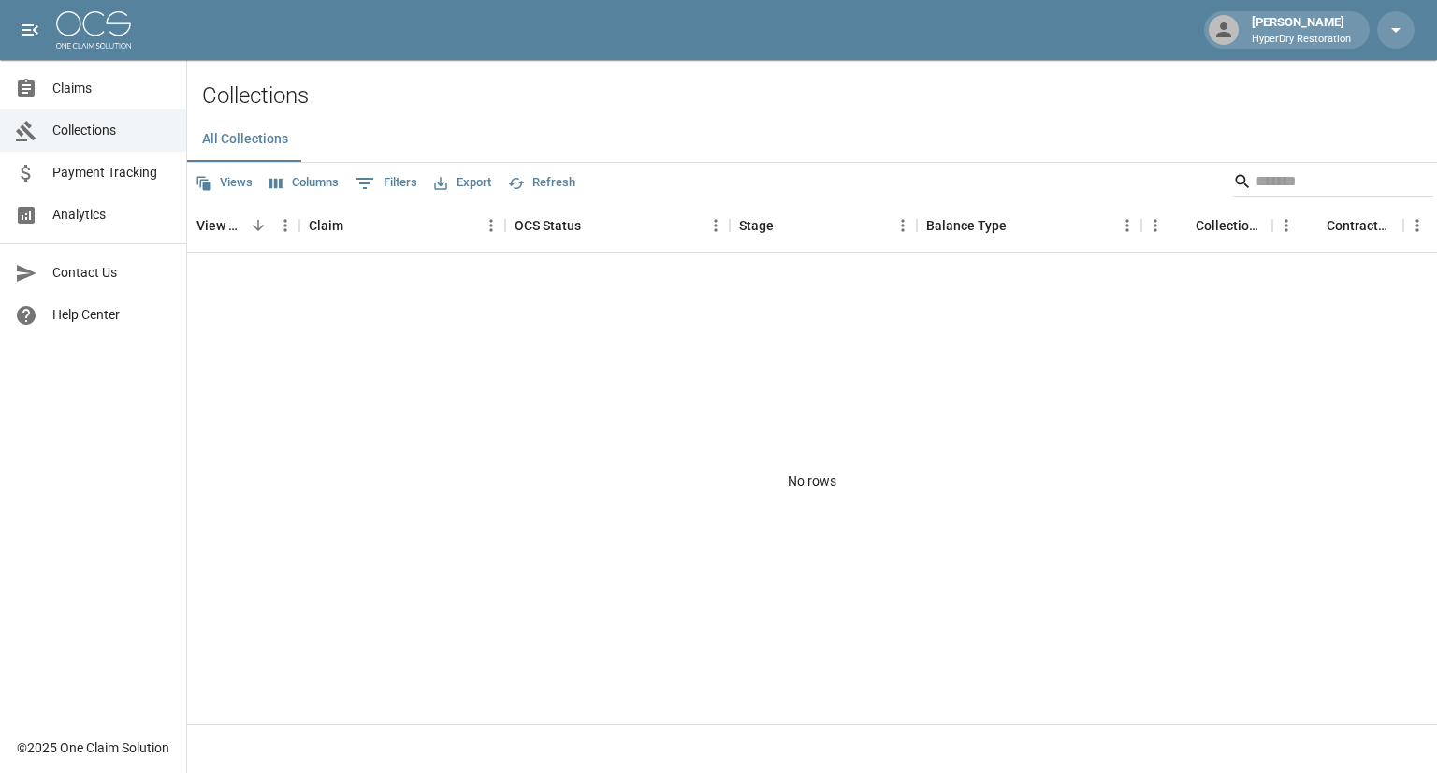
click at [112, 181] on span "Payment Tracking" at bounding box center [111, 173] width 119 height 20
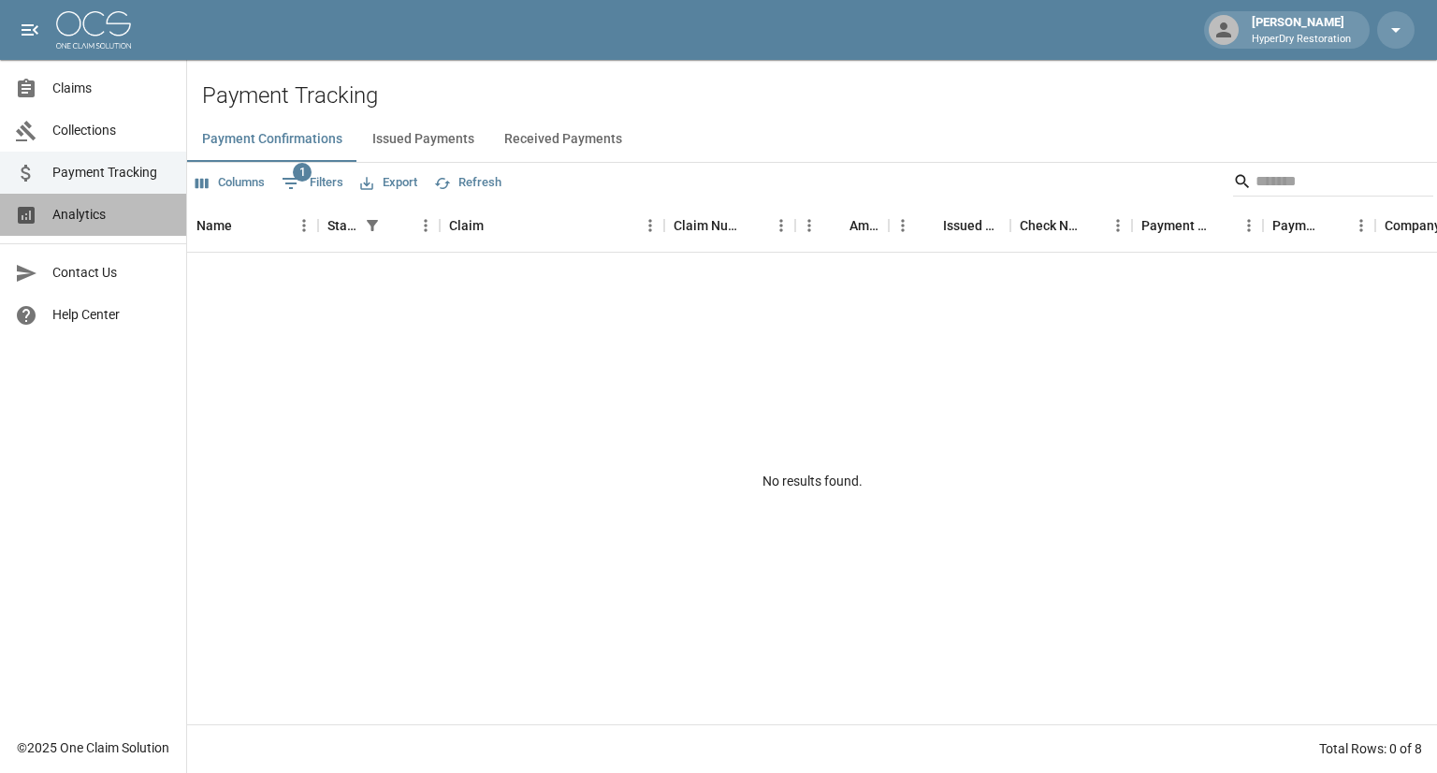
click at [124, 220] on span "Analytics" at bounding box center [111, 215] width 119 height 20
